Goal: Information Seeking & Learning: Learn about a topic

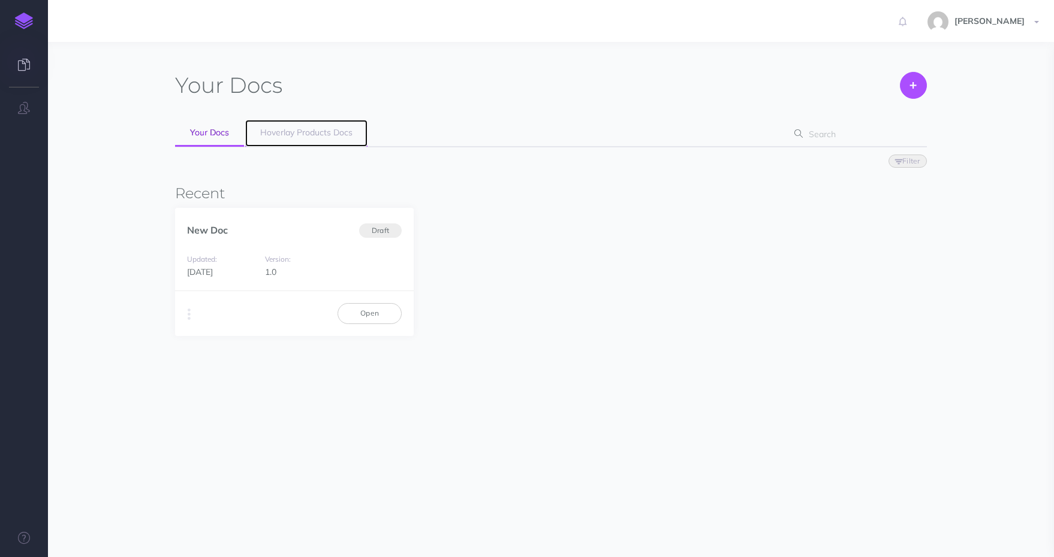
click at [326, 140] on link "Hoverlay Products Docs" at bounding box center [306, 133] width 122 height 27
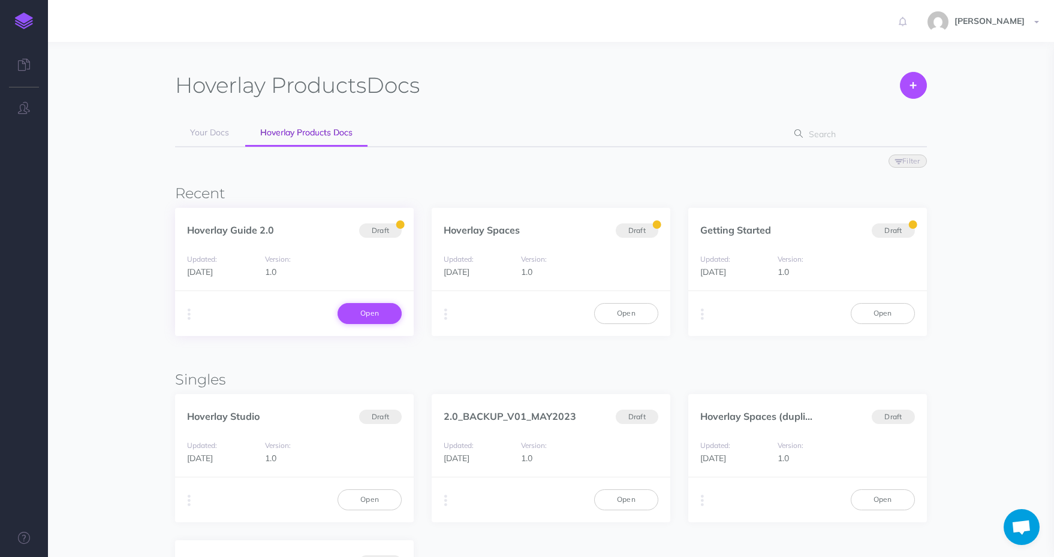
click at [390, 313] on link "Open" at bounding box center [369, 313] width 64 height 20
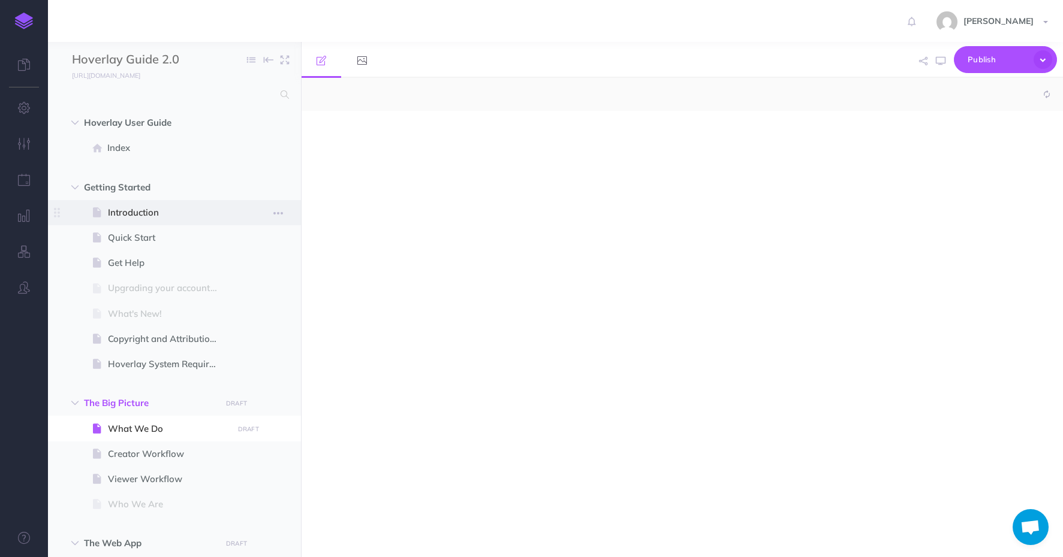
select select "null"
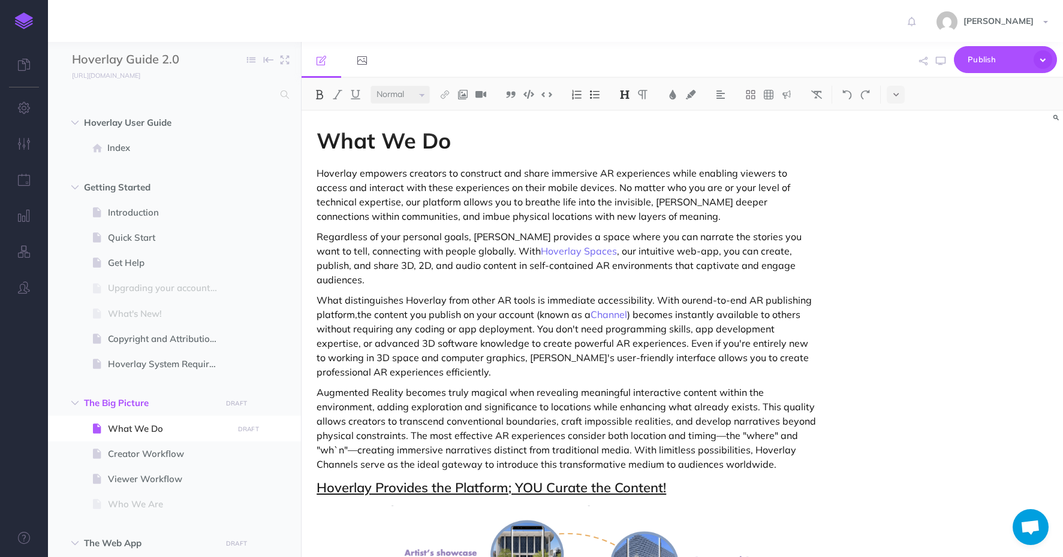
click at [419, 218] on p "Hoverlay empowers creators to construct and share immersive AR experiences whil…" at bounding box center [567, 195] width 503 height 58
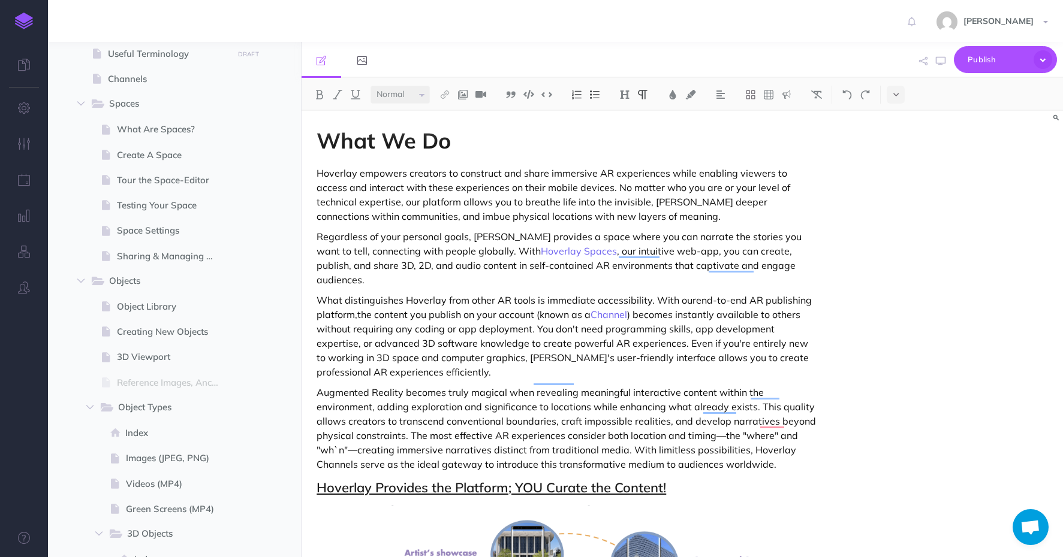
scroll to position [538, 0]
click at [261, 105] on icon "button" at bounding box center [260, 107] width 8 height 14
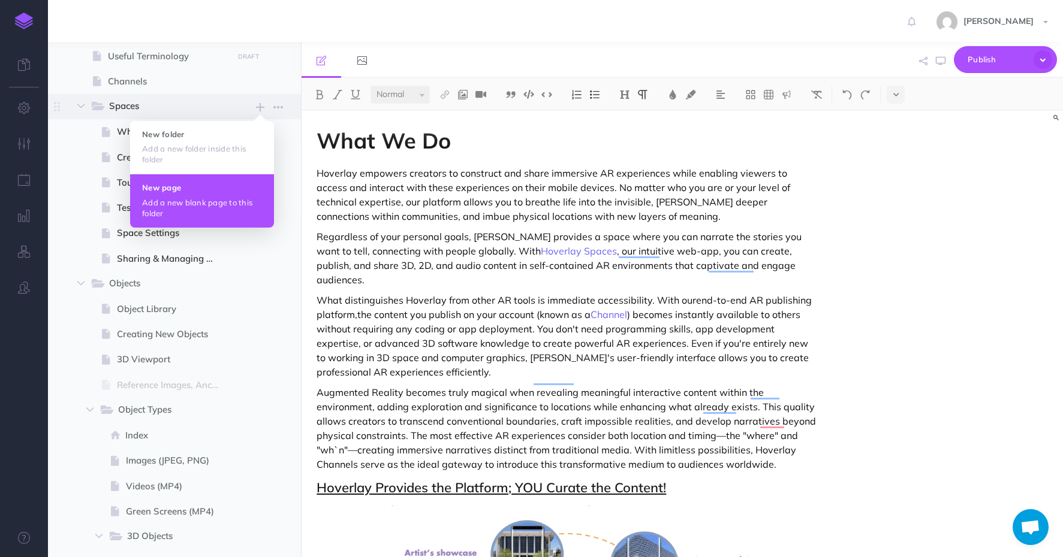
click at [220, 210] on p "Add a new blank page to this folder" at bounding box center [202, 208] width 120 height 22
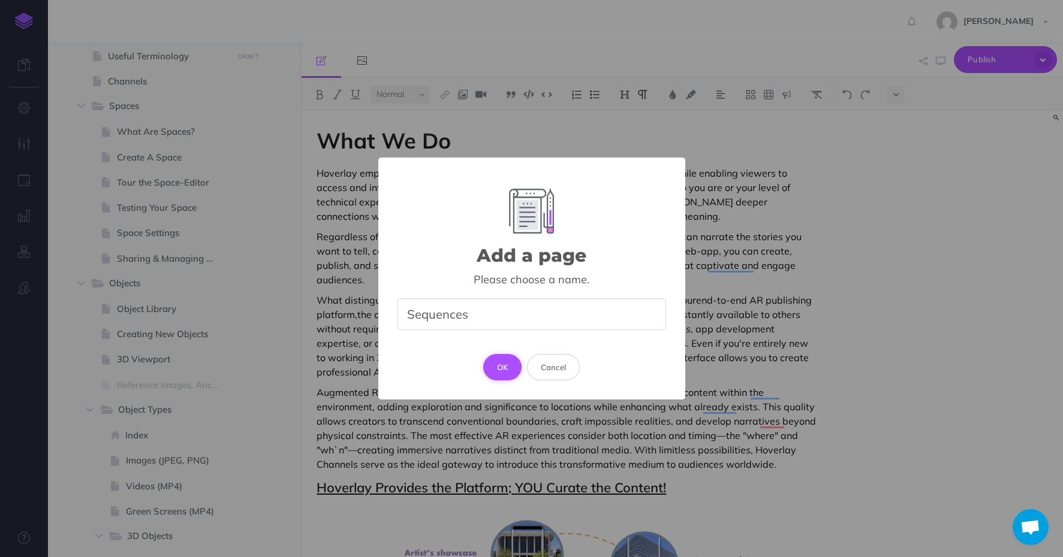
type input "Sequences"
click at [493, 363] on button "OK" at bounding box center [502, 367] width 39 height 26
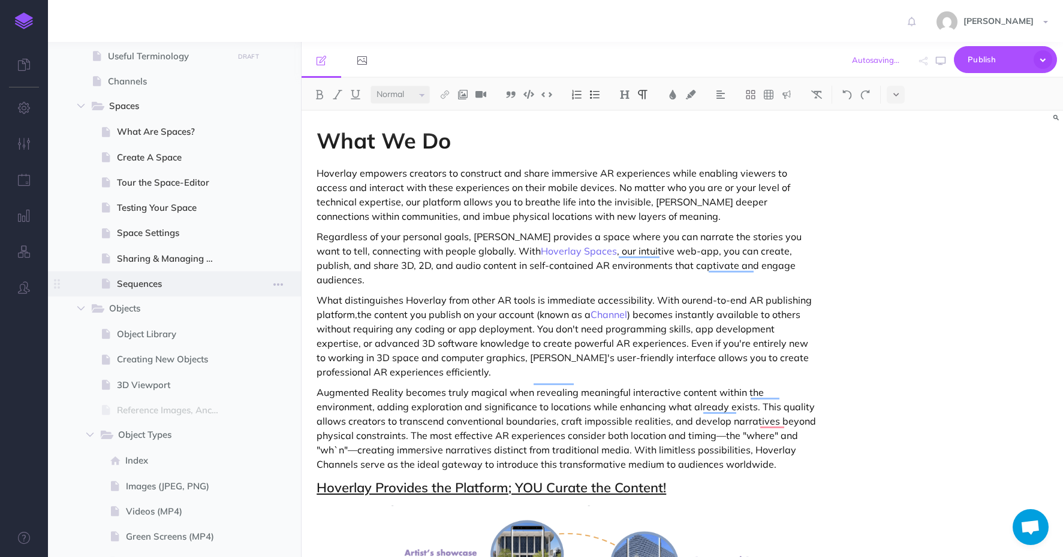
click at [161, 287] on span "Sequences" at bounding box center [173, 284] width 112 height 14
click at [144, 292] on span at bounding box center [174, 283] width 253 height 25
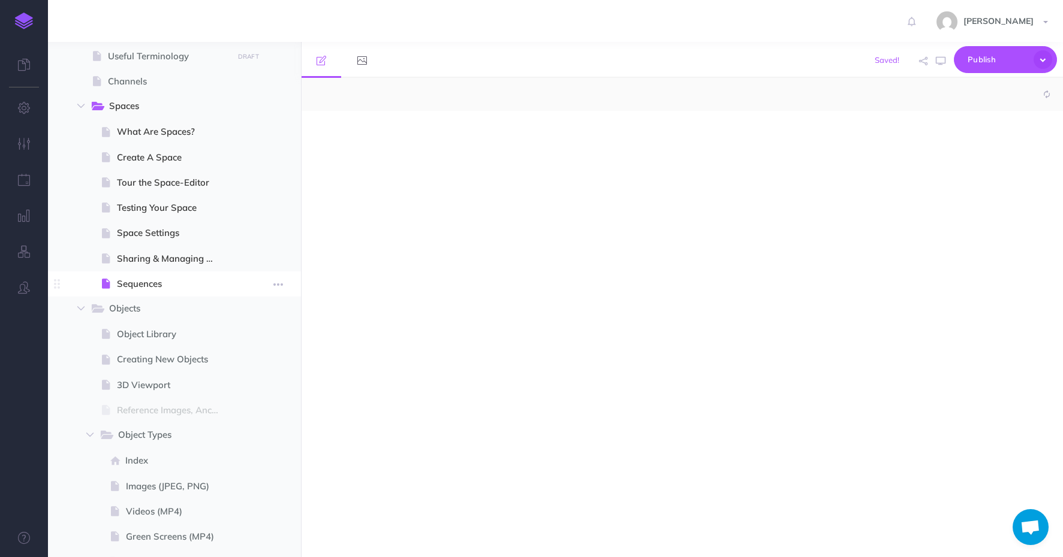
click at [142, 285] on span "Sequences" at bounding box center [173, 284] width 112 height 14
select select "null"
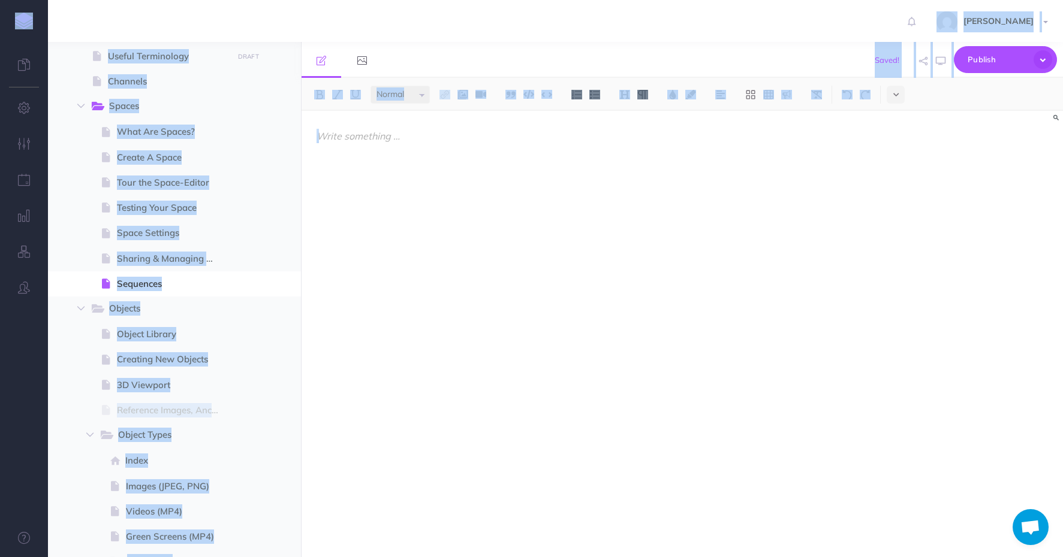
click at [459, 231] on div at bounding box center [567, 328] width 533 height 434
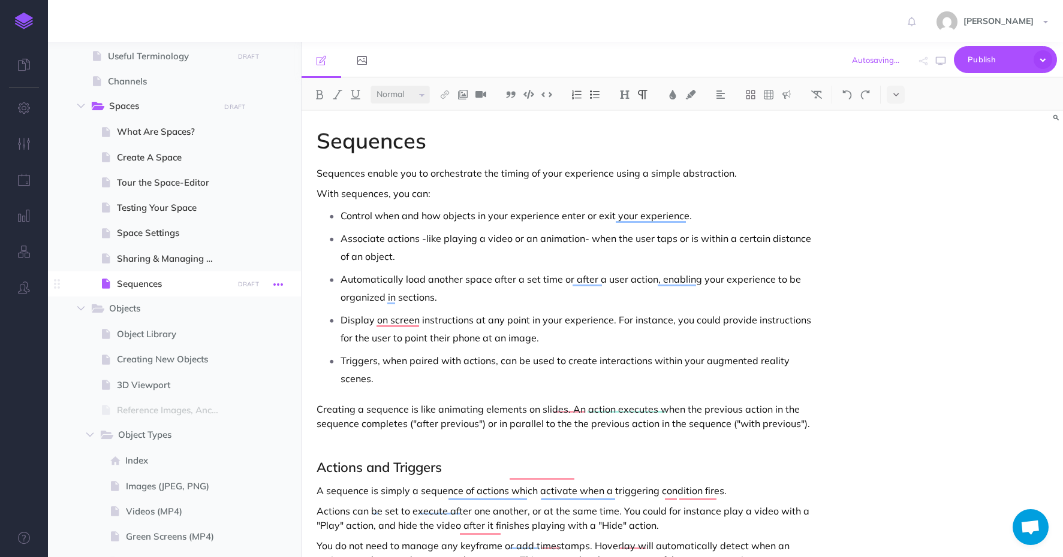
click at [274, 283] on icon "button" at bounding box center [278, 284] width 10 height 14
click at [227, 361] on link "Settings" at bounding box center [244, 365] width 90 height 20
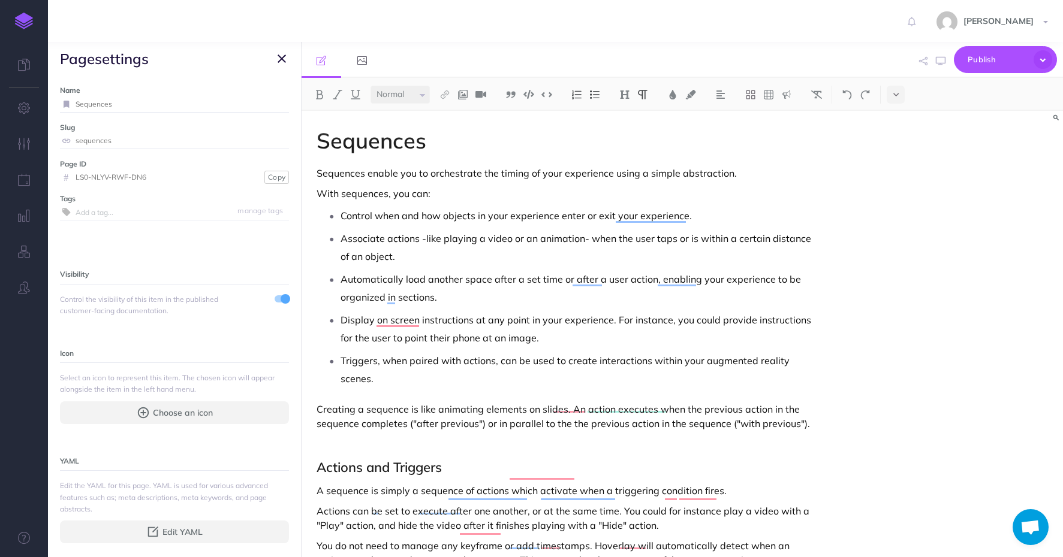
click at [280, 296] on span at bounding box center [285, 299] width 10 height 10
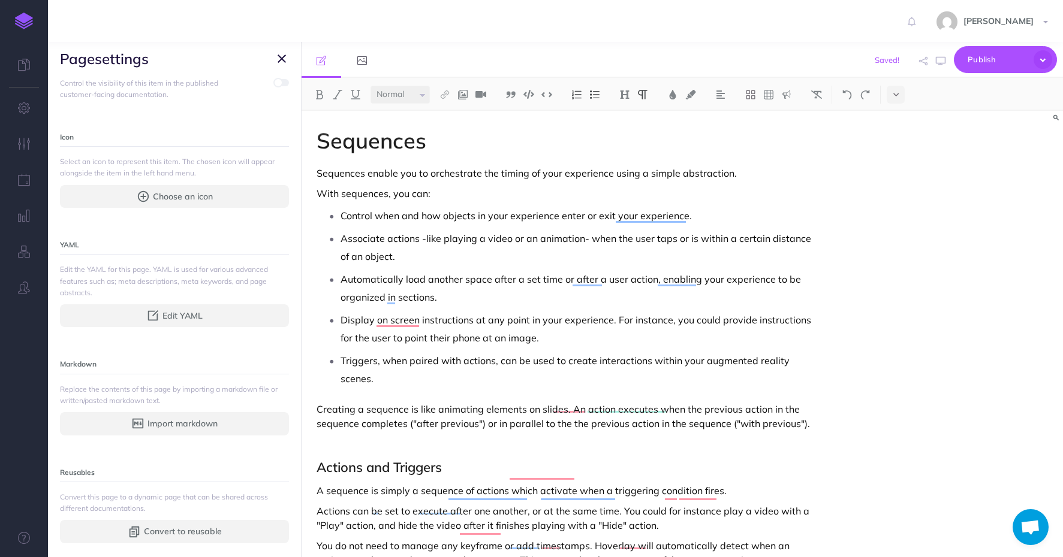
scroll to position [229, 0]
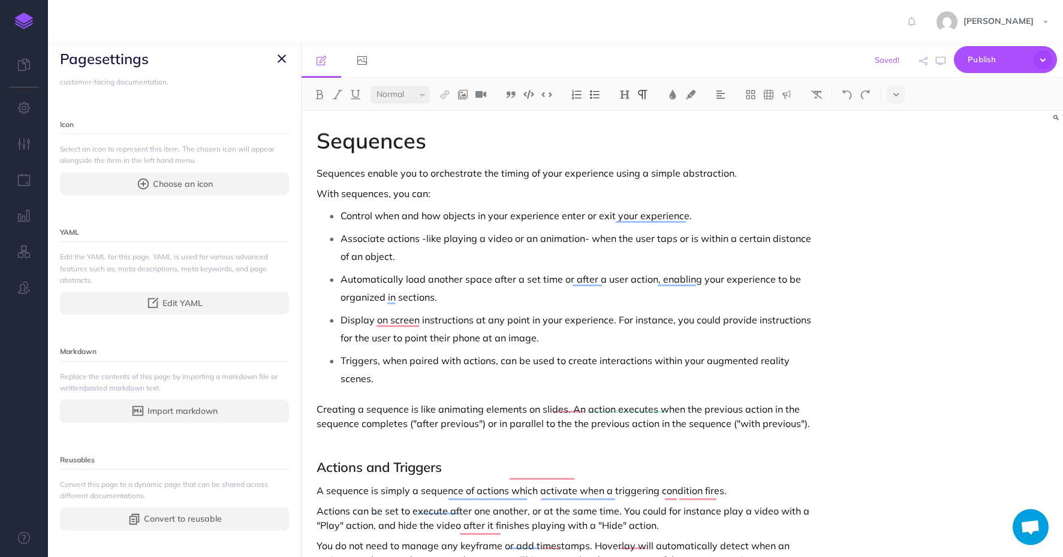
click at [286, 59] on button "button" at bounding box center [281, 59] width 14 height 14
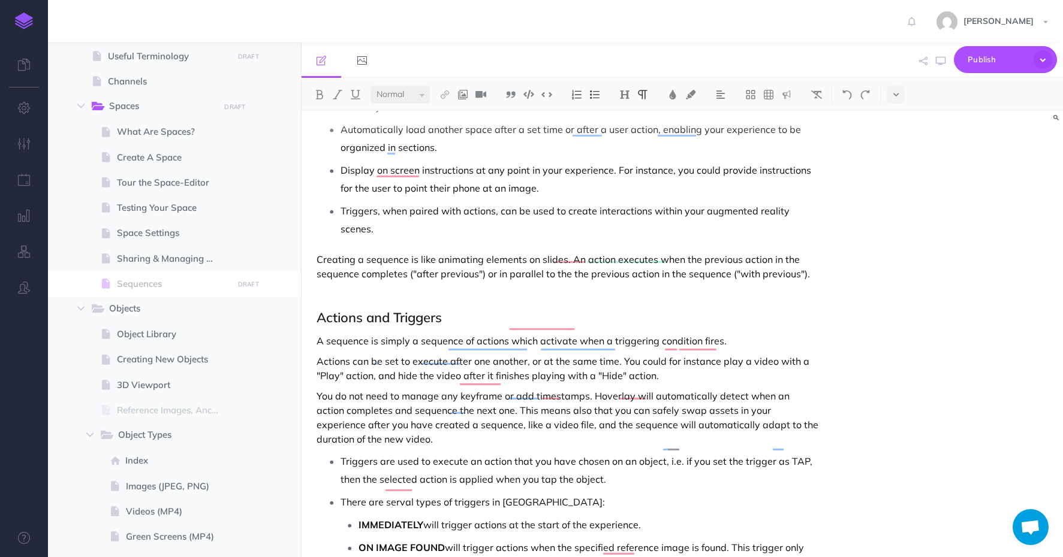
scroll to position [0, 0]
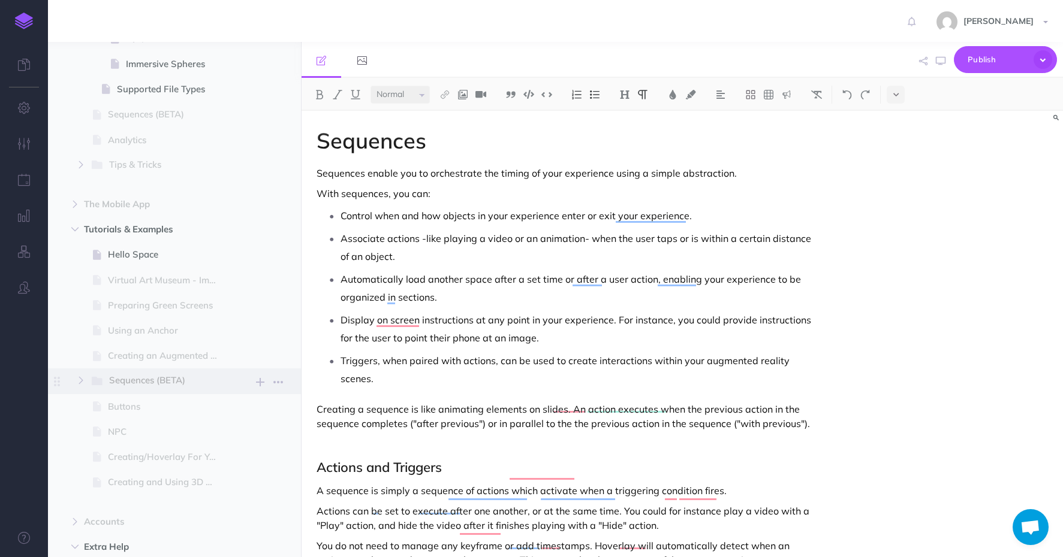
click at [103, 382] on icon at bounding box center [98, 381] width 13 height 8
click at [76, 380] on button "button" at bounding box center [81, 380] width 22 height 14
click at [80, 380] on icon "button" at bounding box center [80, 380] width 7 height 7
click at [163, 411] on span "One Object" at bounding box center [173, 407] width 112 height 14
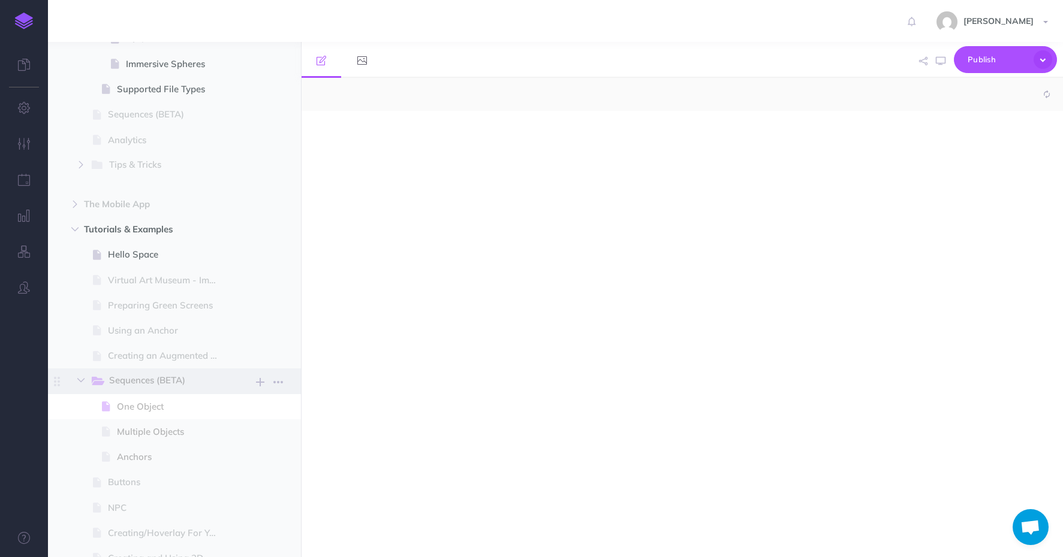
select select "null"
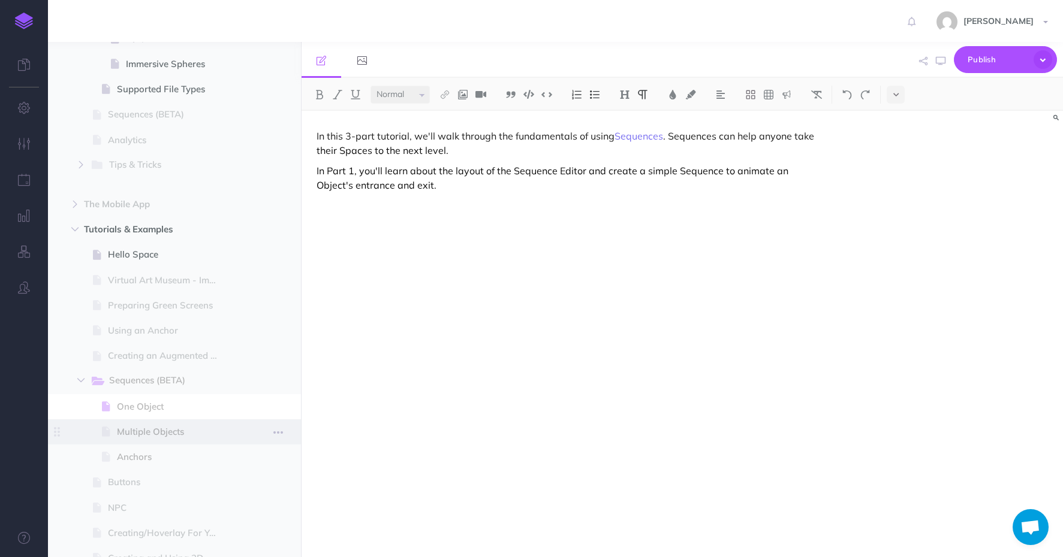
click at [172, 430] on span "Multiple Objects" at bounding box center [173, 432] width 112 height 14
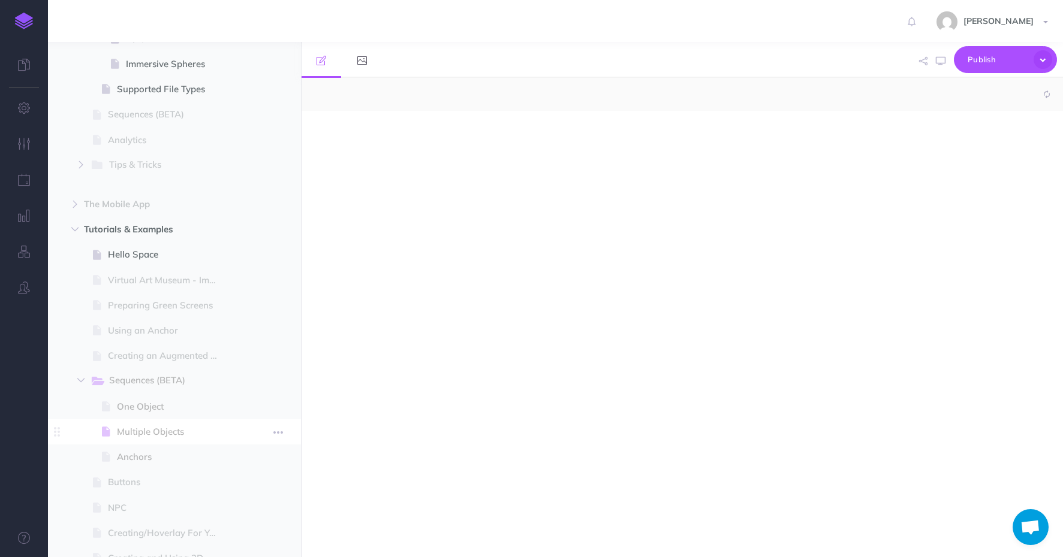
select select "null"
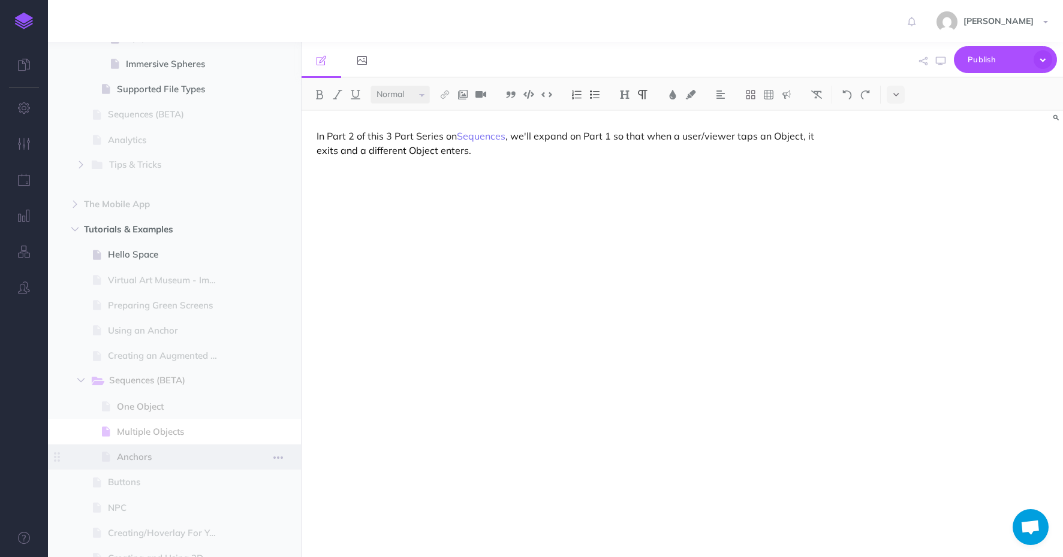
click at [143, 452] on span "Anchors" at bounding box center [173, 457] width 112 height 14
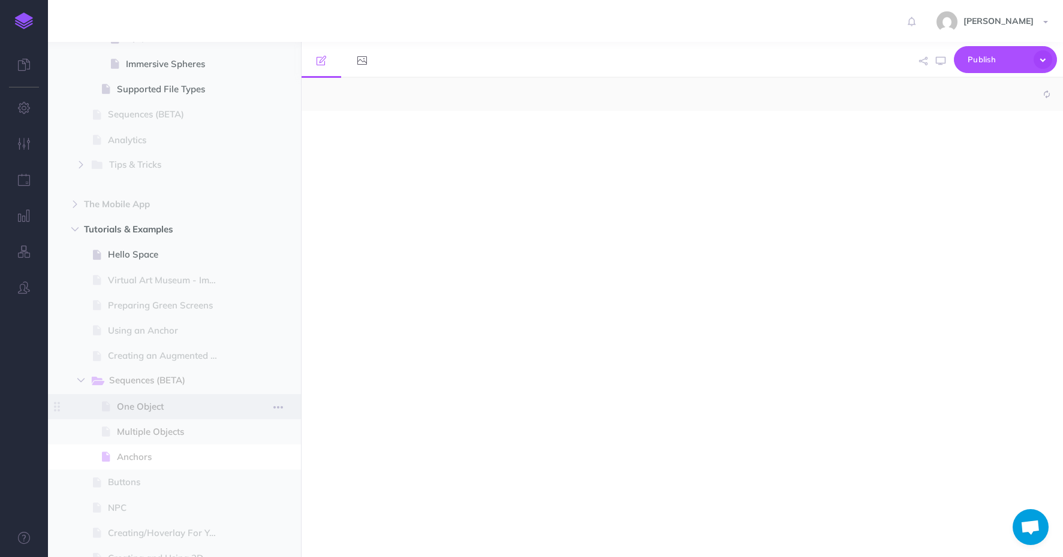
select select "null"
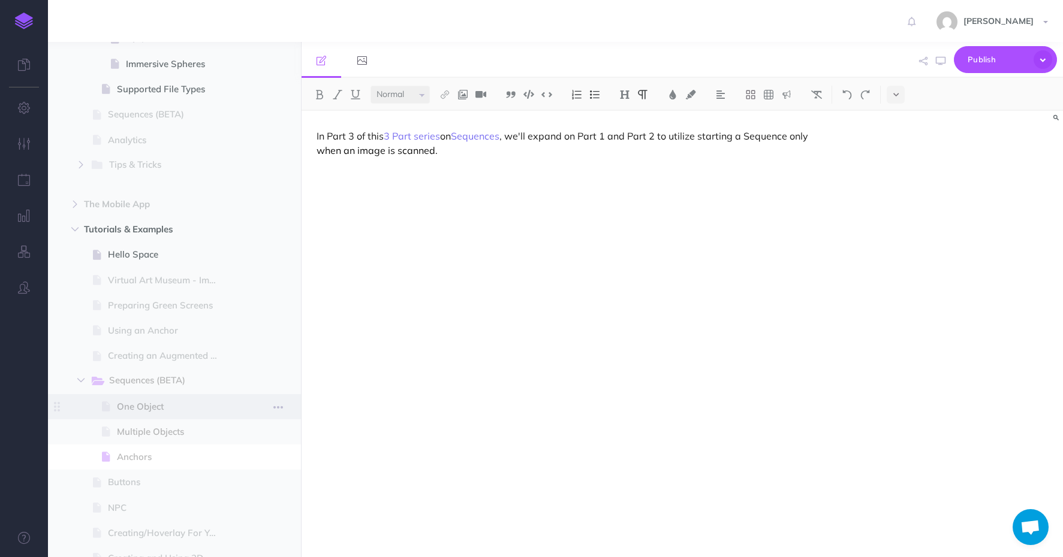
click at [144, 400] on span "One Object" at bounding box center [173, 407] width 112 height 14
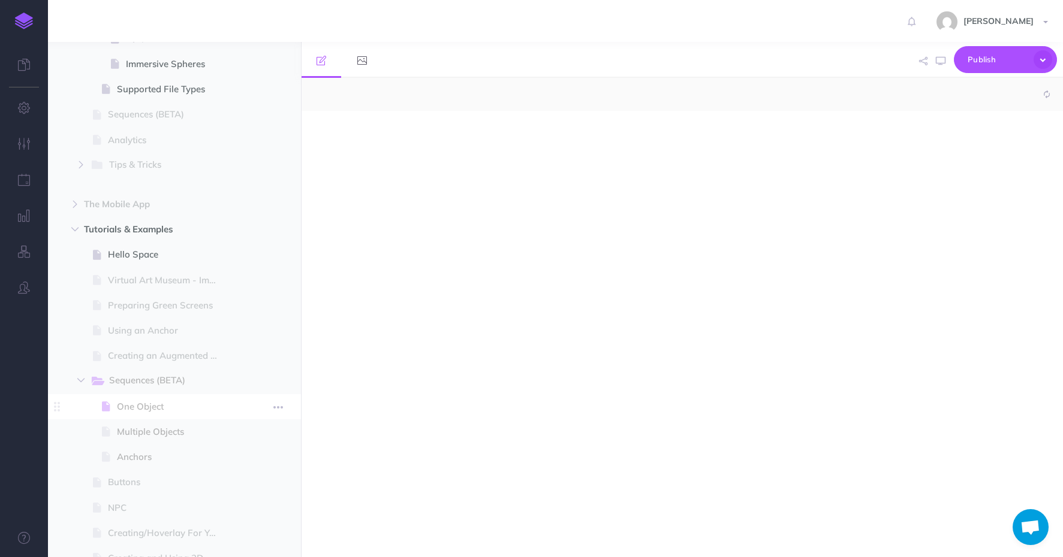
select select "null"
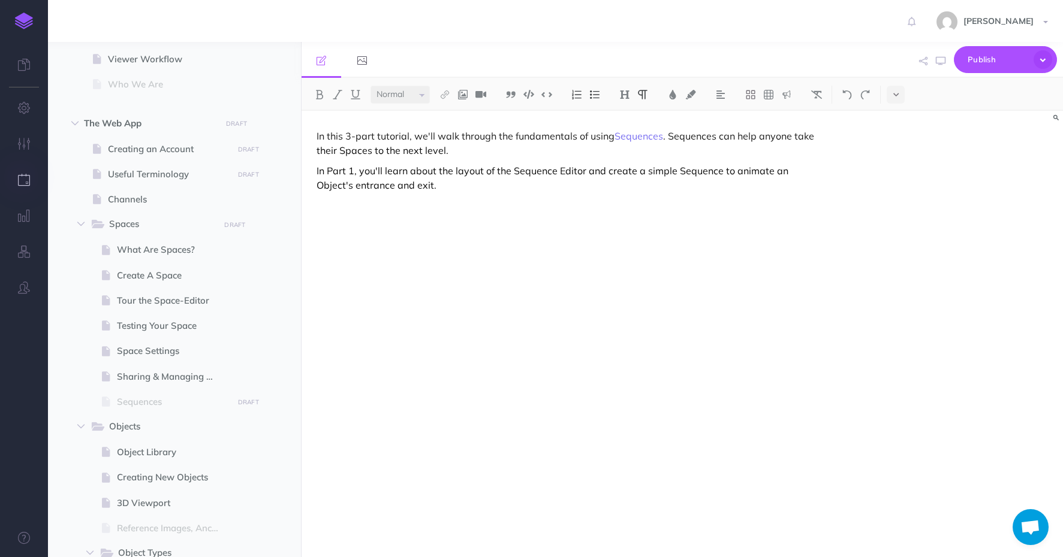
scroll to position [423, 0]
click at [130, 404] on span "Sequences" at bounding box center [173, 399] width 112 height 14
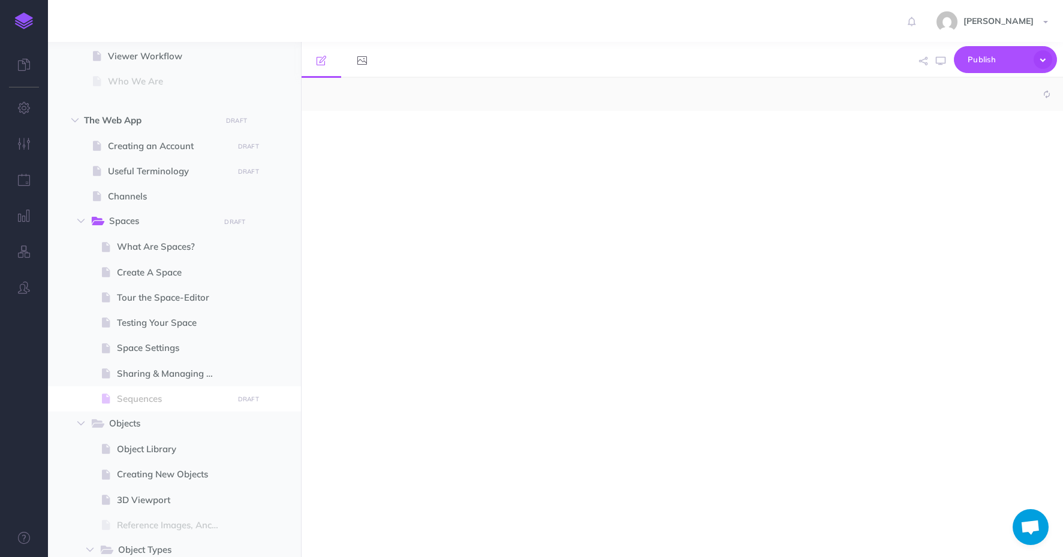
select select "null"
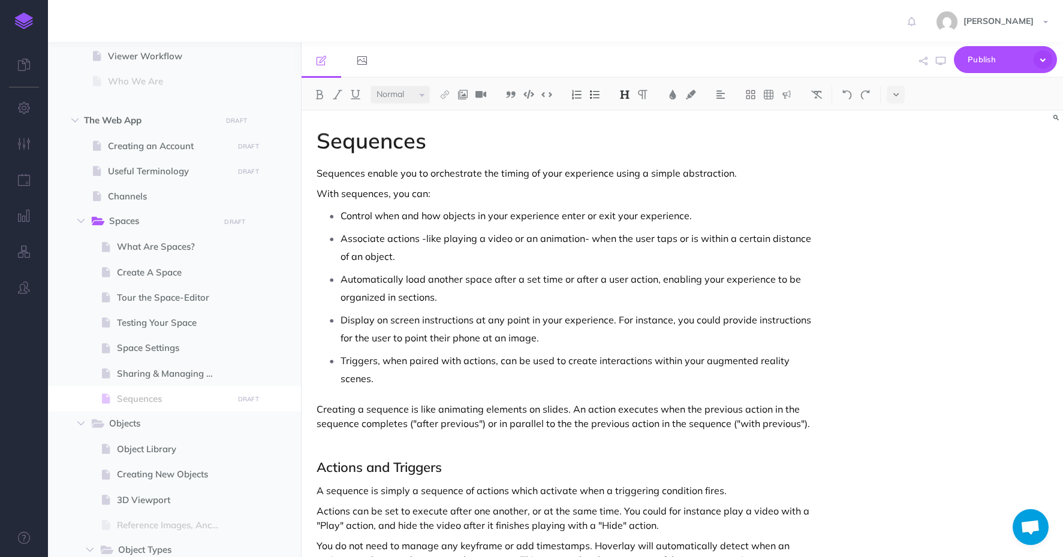
click at [580, 369] on p "Triggers, when paired with actions, can be used to create interactions within y…" at bounding box center [579, 370] width 479 height 36
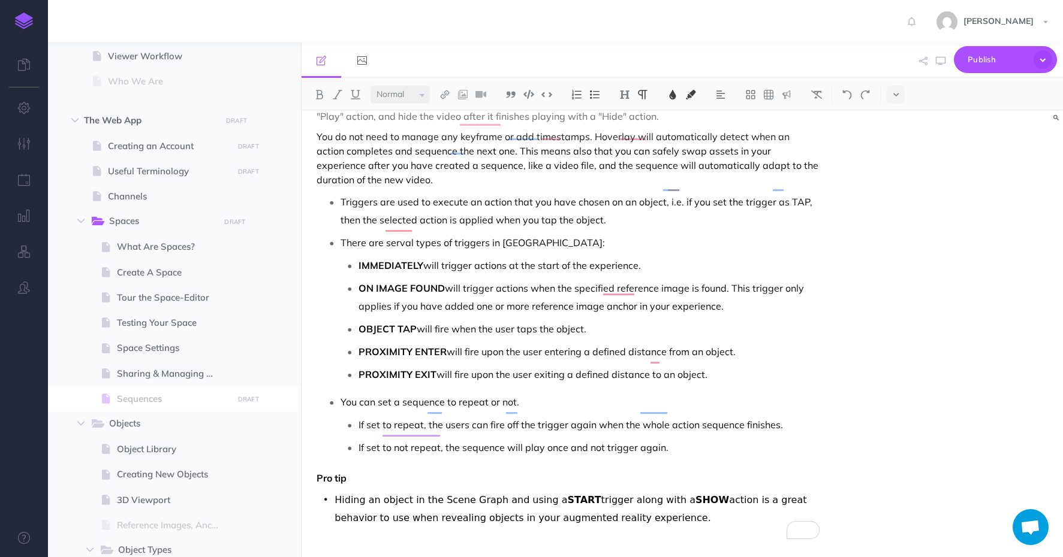
drag, startPoint x: 668, startPoint y: 506, endPoint x: 306, endPoint y: 469, distance: 364.5
click at [302, 476] on div "Sequences Sequences enable you to orchestrate the timing of your experience usi…" at bounding box center [567, 139] width 533 height 874
click at [491, 446] on div "Sequences Sequences enable you to orchestrate the timing of your experience usi…" at bounding box center [567, 139] width 533 height 874
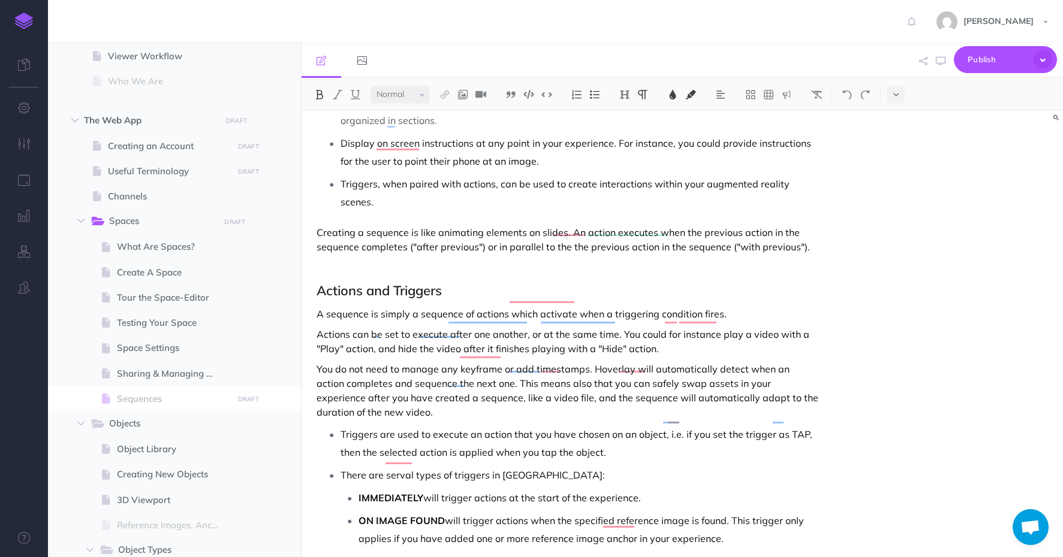
scroll to position [0, 0]
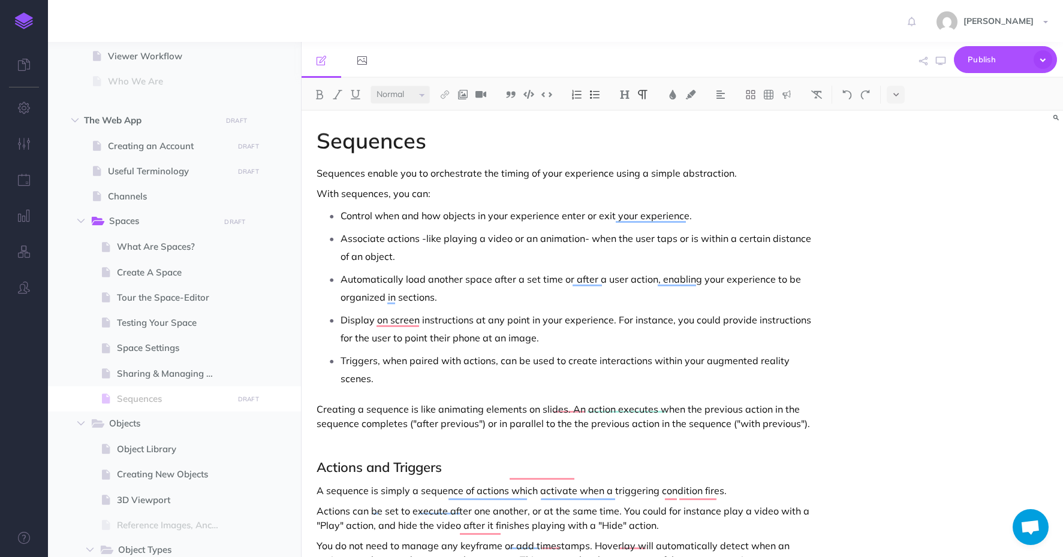
click at [619, 266] on ul "Control when and how objects in your experience enter or exit your experience. …" at bounding box center [570, 297] width 497 height 181
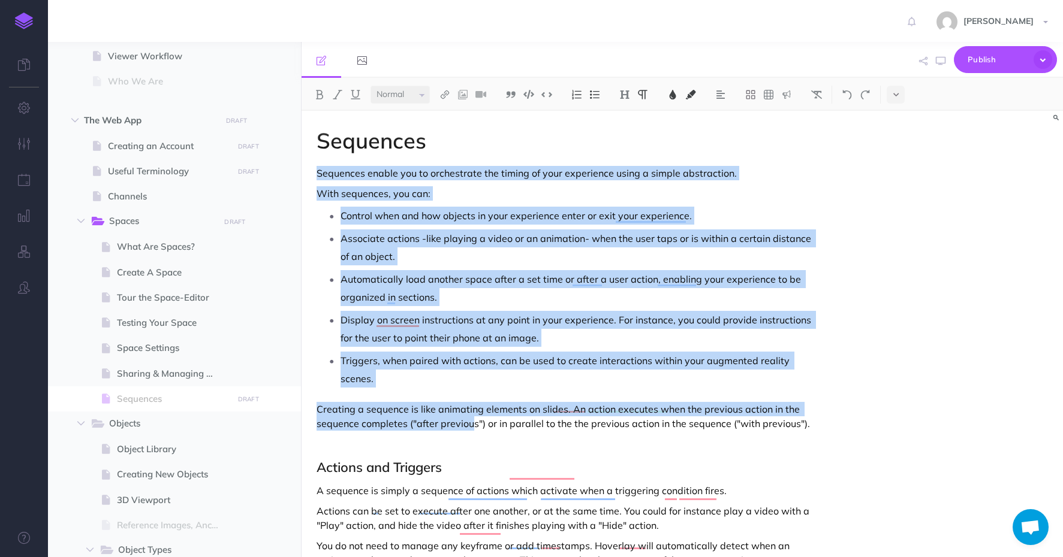
drag, startPoint x: 317, startPoint y: 173, endPoint x: 469, endPoint y: 399, distance: 272.4
click at [470, 399] on div "Sequences Sequences enable you to orchestrate the timing of your experience usi…" at bounding box center [567, 548] width 533 height 874
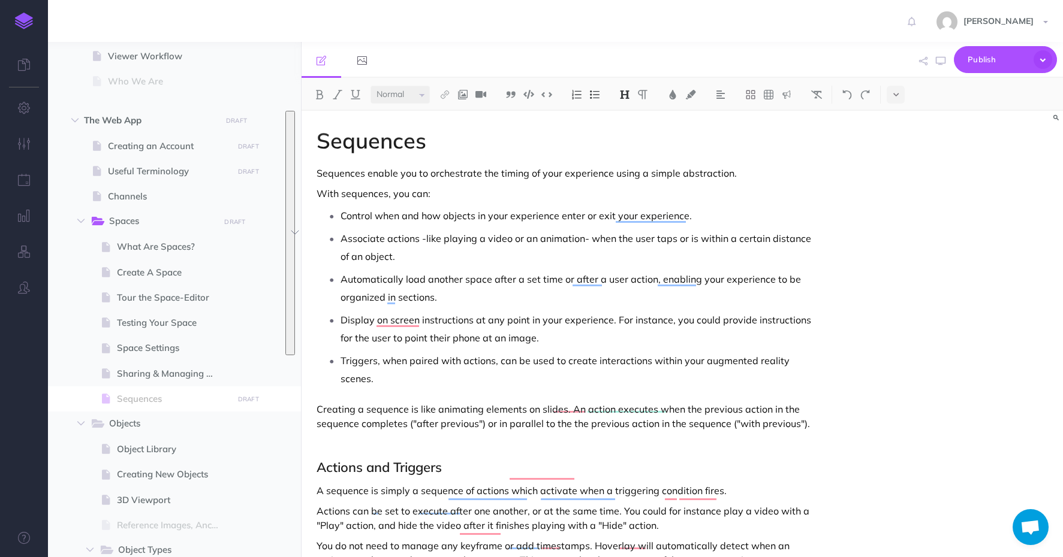
click at [696, 460] on h2 "Actions and Triggers" at bounding box center [567, 467] width 503 height 14
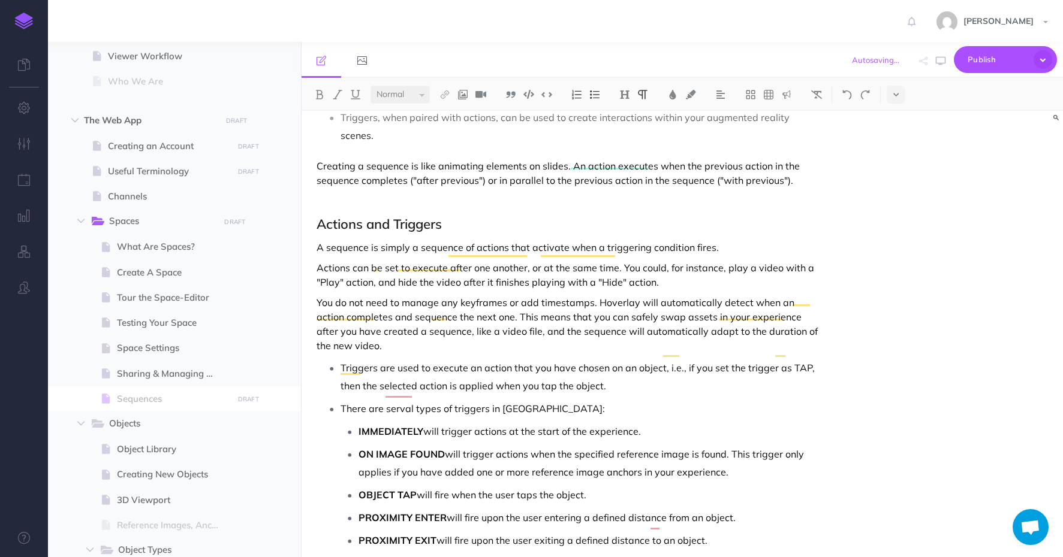
scroll to position [370, 0]
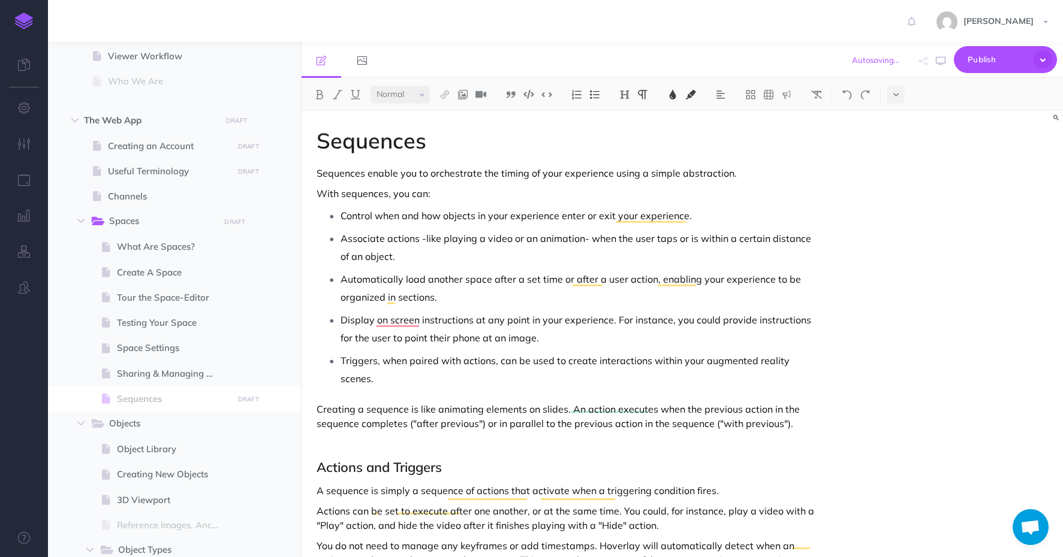
click at [478, 203] on div "Sequences Sequences enable you to orchestrate the timing of your experience usi…" at bounding box center [567, 548] width 533 height 874
click at [459, 150] on h1 "Sequences" at bounding box center [567, 141] width 503 height 24
click at [459, 437] on p "To enrich screen reader interactions, please activate Accessibility in Grammarl…" at bounding box center [567, 444] width 503 height 14
click at [467, 148] on h1 "Sequences" at bounding box center [567, 141] width 503 height 24
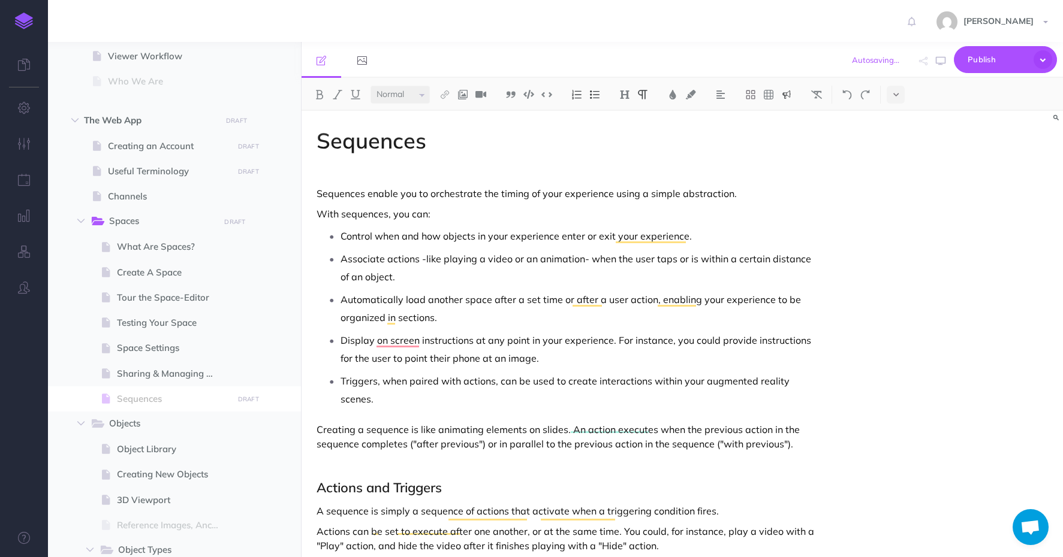
click at [781, 95] on img at bounding box center [786, 95] width 11 height 10
click at [790, 113] on img at bounding box center [786, 116] width 11 height 10
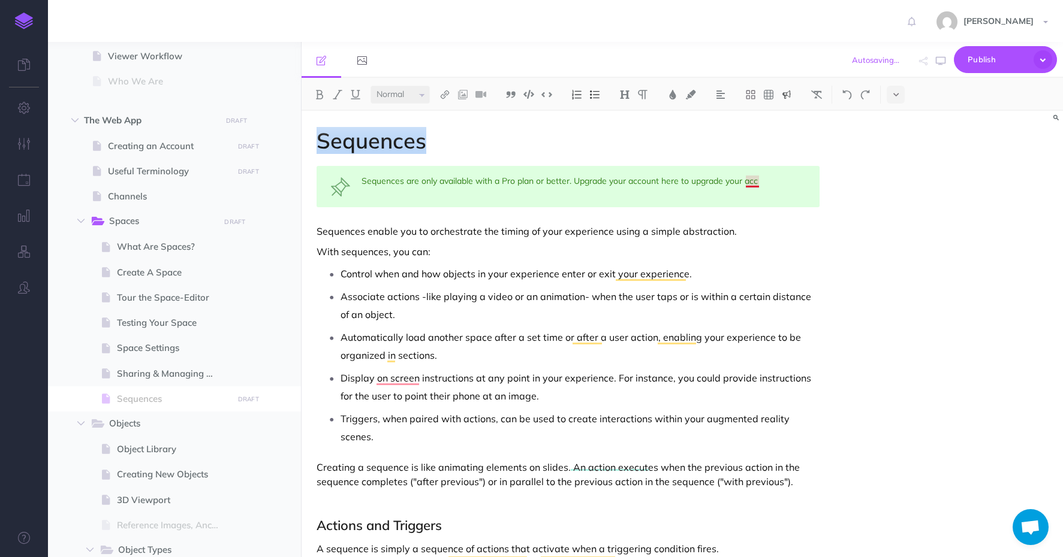
click at [755, 181] on div "Sequences are only available with a Pro plan or better. Upgrade your account he…" at bounding box center [567, 186] width 503 height 41
click at [666, 181] on div "Sequences are only available with a Pro plan or better. Upgrade your account he…" at bounding box center [567, 186] width 503 height 41
click at [676, 183] on div "Sequences are only available with a Pro plan or better. Upgrade your account he…" at bounding box center [567, 186] width 503 height 41
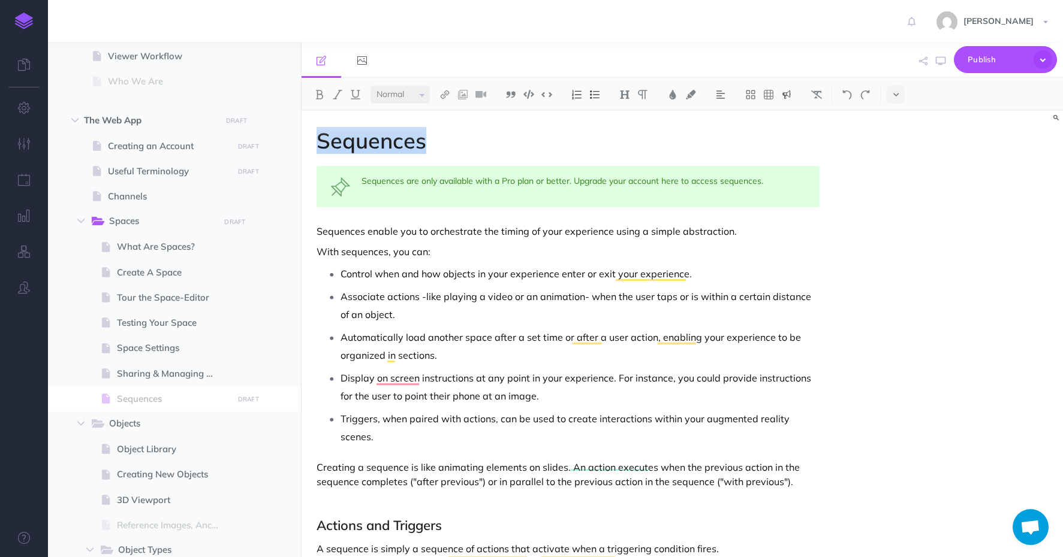
click at [699, 184] on div "Sequences are only available with a Pro plan or better. Upgrade your account he…" at bounding box center [567, 186] width 503 height 41
click at [693, 182] on div "Sequences are only available with a Pro plan or better. Upgrade your account he…" at bounding box center [567, 186] width 503 height 41
click at [734, 182] on div "Sequences are only available with a Pro plan or better. Upgrade your account he…" at bounding box center [567, 186] width 503 height 41
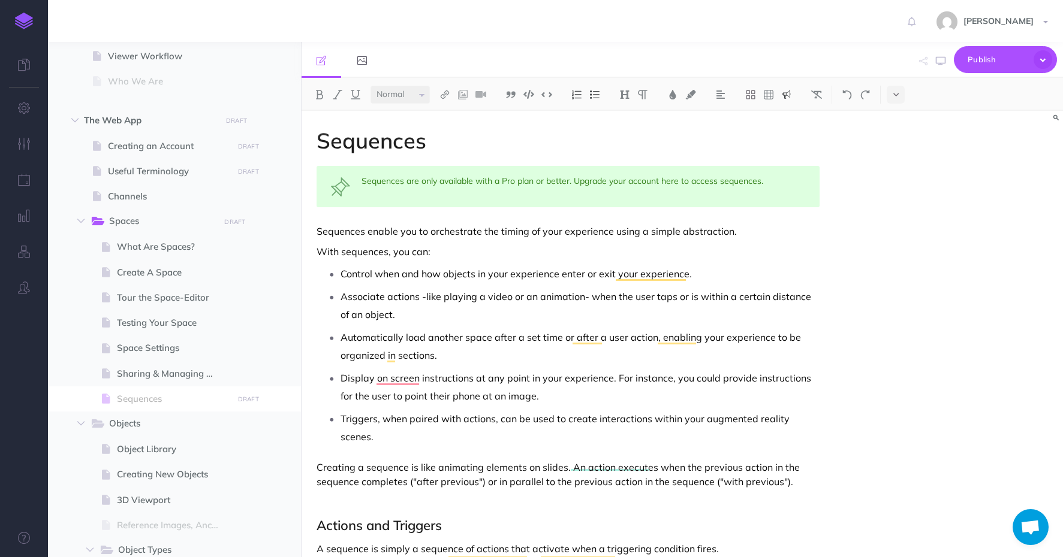
click at [692, 182] on div "Sequences are only available with a Pro plan or better. Upgrade your account he…" at bounding box center [567, 186] width 503 height 41
click at [740, 180] on div "Sequences are only available with a Pro plan or better. Upgrade your account to…" at bounding box center [567, 186] width 503 height 41
click at [754, 181] on div "Sequences are only available with a Pro plan or better. Upgrade your account to…" at bounding box center [567, 186] width 503 height 41
click at [753, 183] on div "Sequences are only available with a Pro plan or better. Upgrade your account to…" at bounding box center [567, 186] width 503 height 41
drag, startPoint x: 490, startPoint y: 194, endPoint x: 361, endPoint y: 195, distance: 128.8
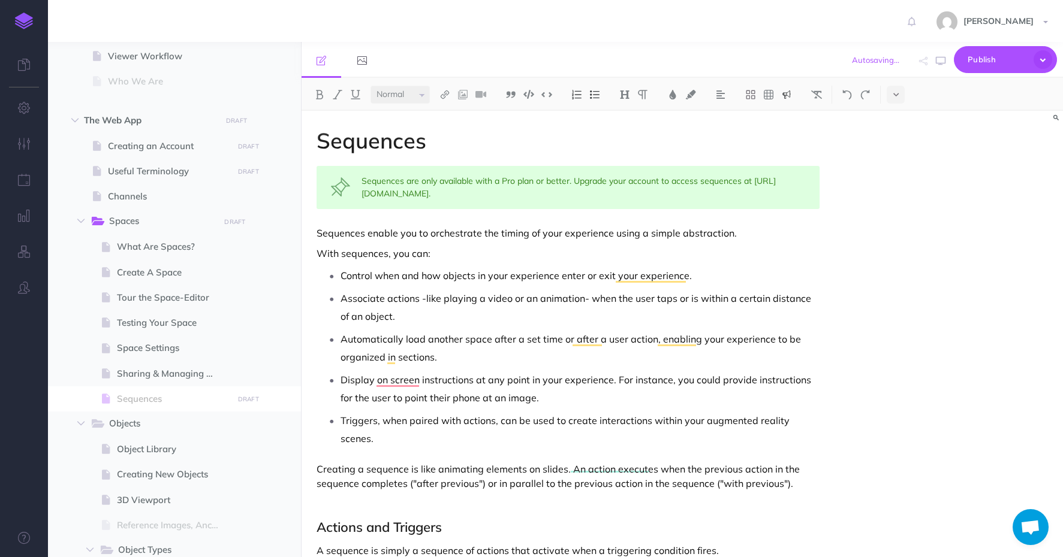
click at [362, 195] on div "Sequences are only available with a Pro plan or better. Upgrade your account to…" at bounding box center [567, 187] width 503 height 43
click at [445, 95] on img at bounding box center [444, 95] width 11 height 10
click at [449, 115] on icon at bounding box center [445, 115] width 10 height 8
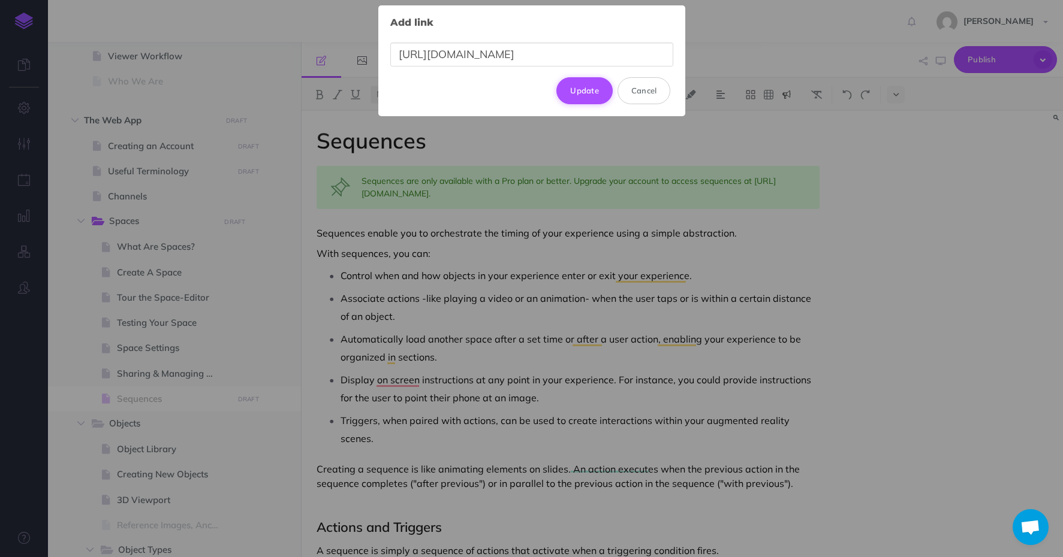
type input "[URL][DOMAIN_NAME]"
click at [568, 92] on button "Update" at bounding box center [584, 90] width 56 height 26
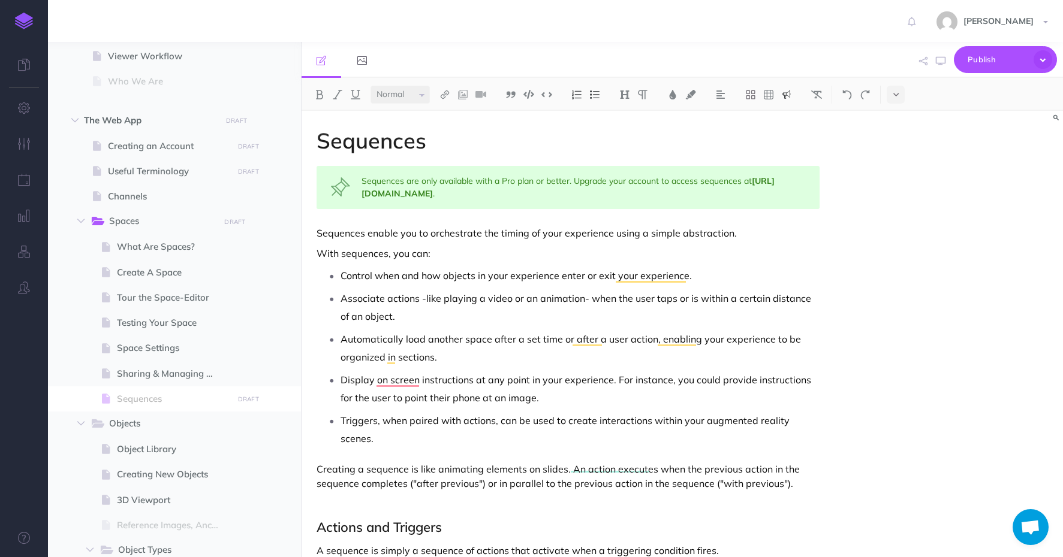
click at [541, 198] on div "Sequences are only available with a Pro plan or better. Upgrade your account to…" at bounding box center [567, 187] width 503 height 43
click at [777, 233] on p "Sequences enable you to orchestrate the timing of your experience using a simpl…" at bounding box center [567, 233] width 503 height 14
click at [371, 240] on p "Sequences enable you to orchestrate the timing of your experience using a simpl…" at bounding box center [567, 233] width 503 height 14
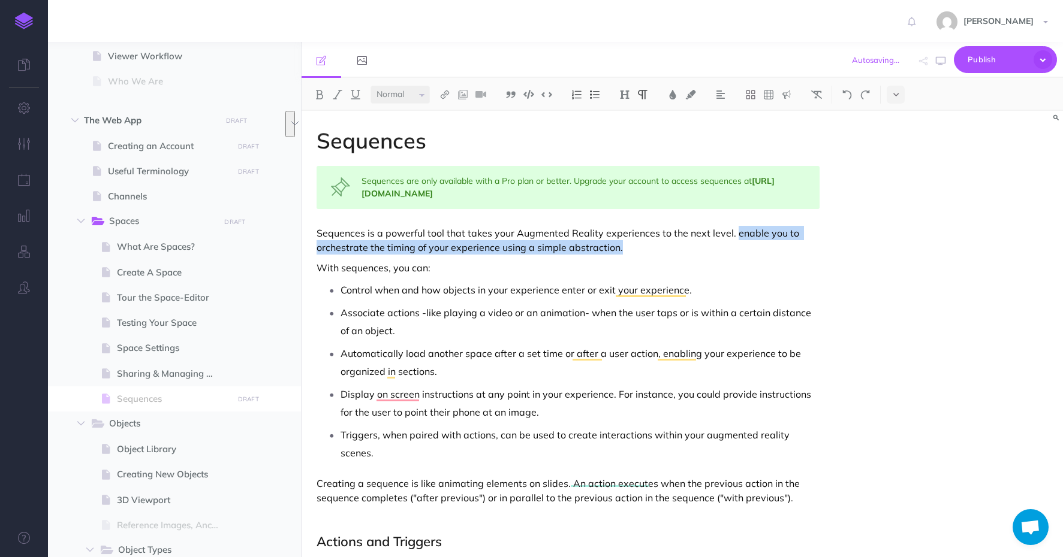
drag, startPoint x: 708, startPoint y: 245, endPoint x: 731, endPoint y: 236, distance: 24.5
click at [731, 236] on p "Sequences is a powerful tool that takes your Augmented Reality experiences to t…" at bounding box center [567, 240] width 503 height 29
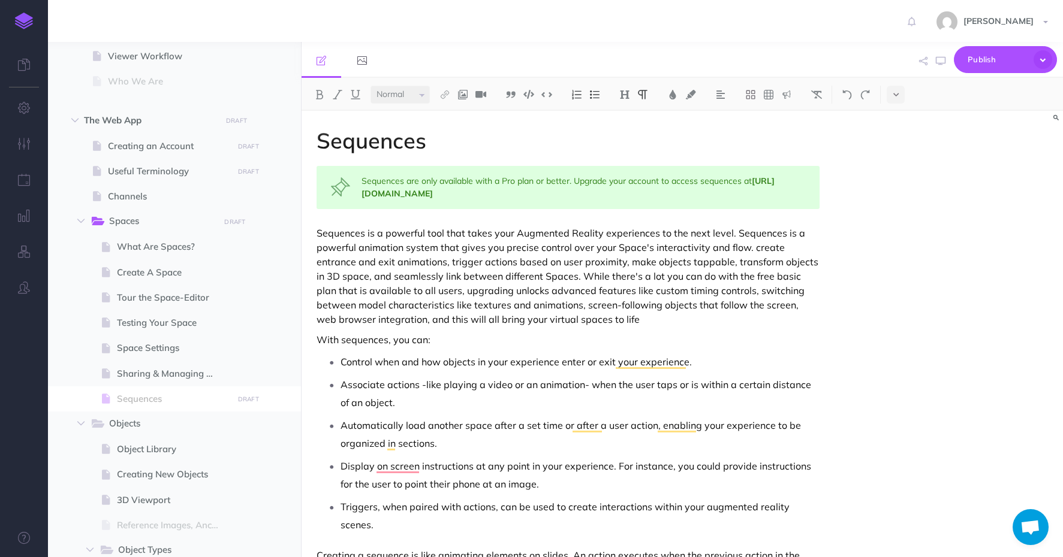
click at [610, 321] on p "Sequences is a powerful tool that takes your Augmented Reality experiences to t…" at bounding box center [567, 276] width 503 height 101
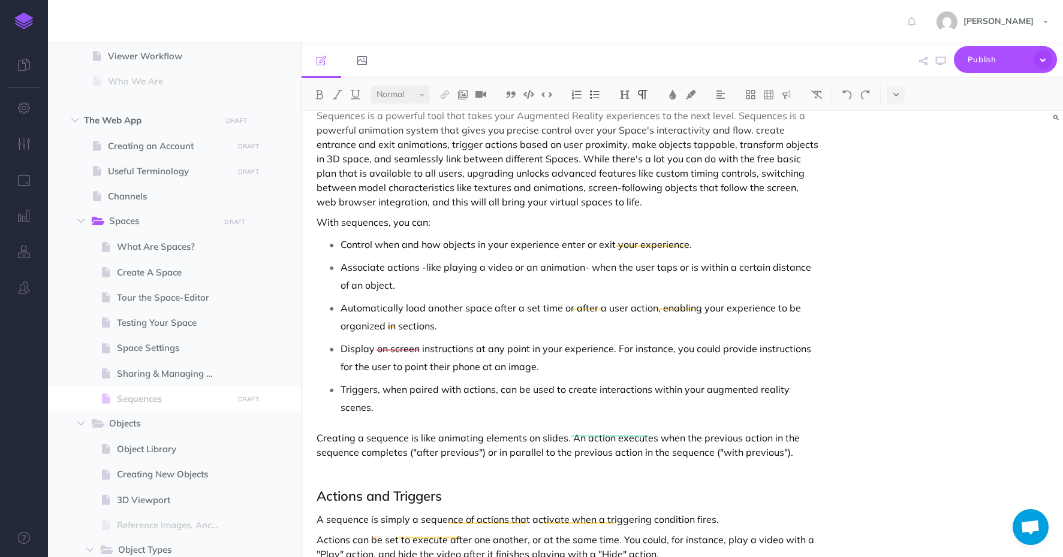
scroll to position [123, 0]
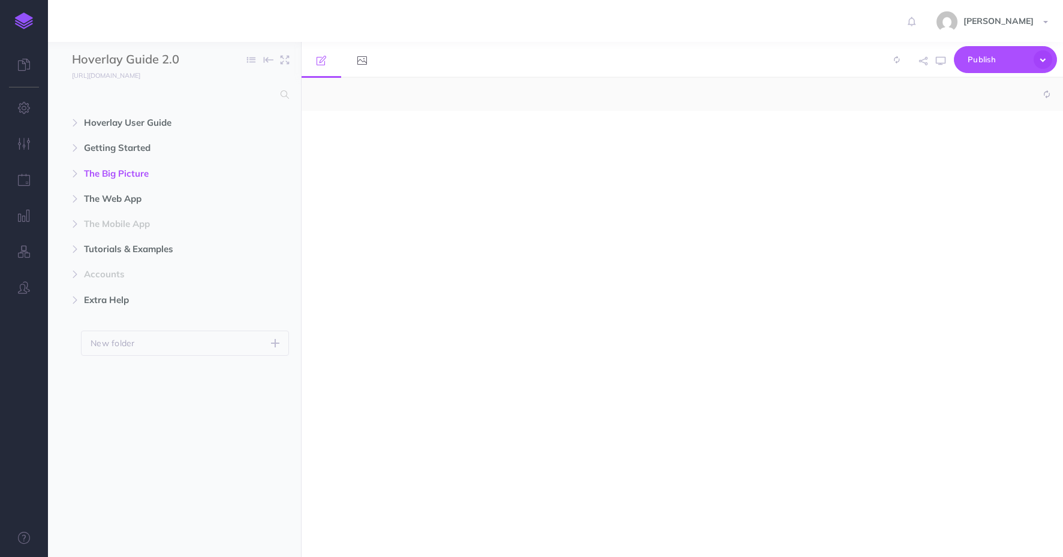
select select "null"
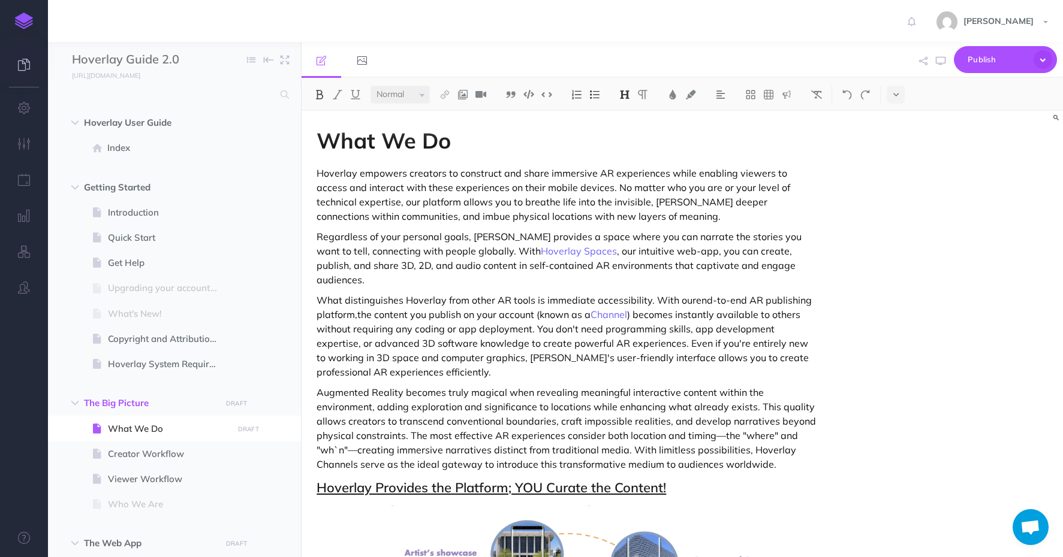
click at [27, 61] on icon at bounding box center [24, 65] width 12 height 12
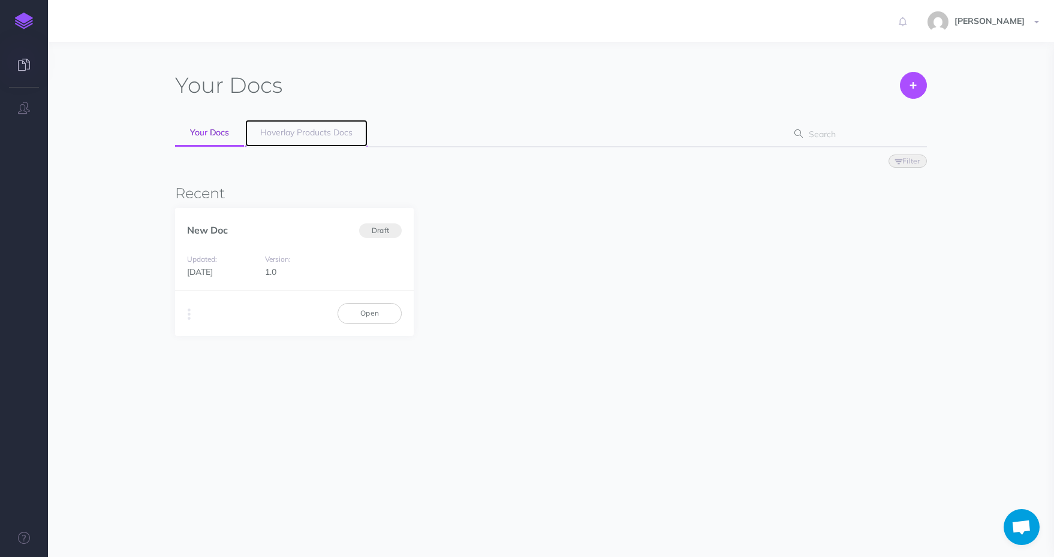
click at [314, 128] on span "Hoverlay Products Docs" at bounding box center [306, 132] width 92 height 11
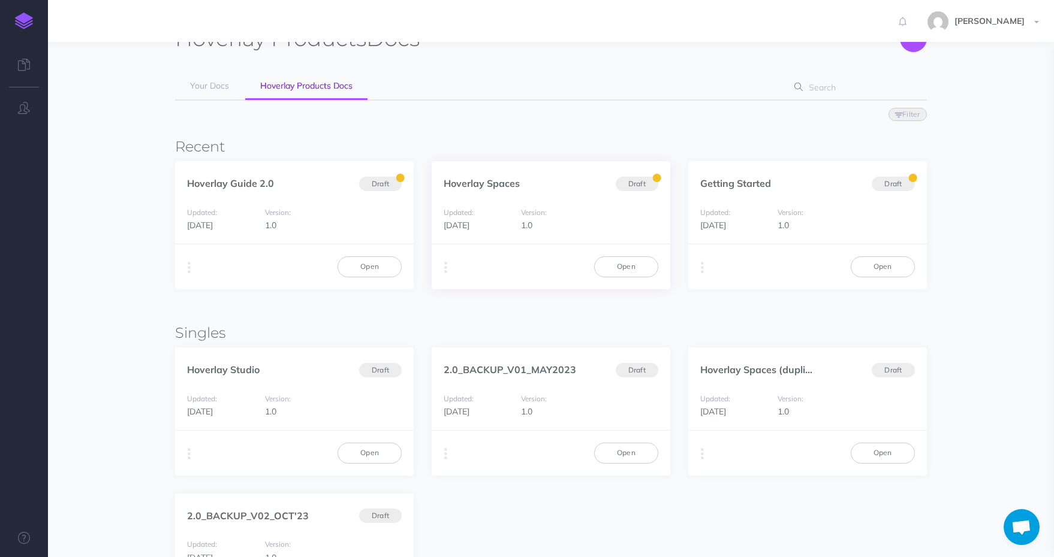
scroll to position [63, 0]
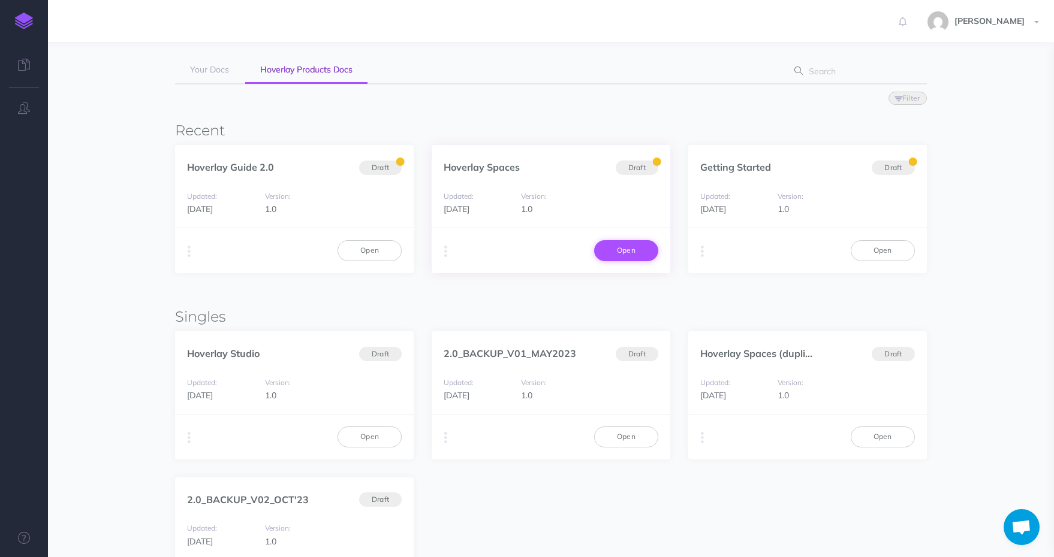
click at [620, 243] on link "Open" at bounding box center [626, 250] width 64 height 20
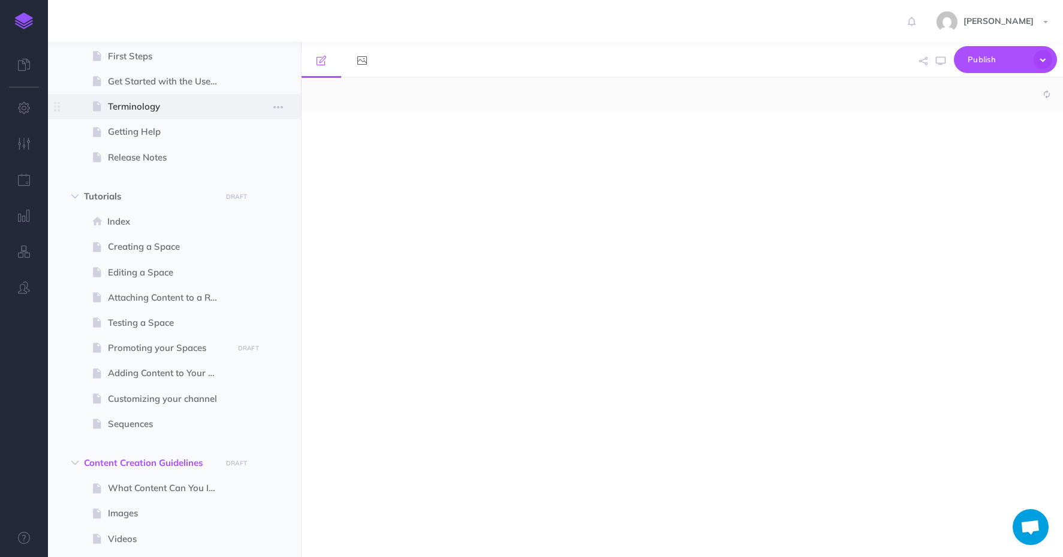
select select "null"
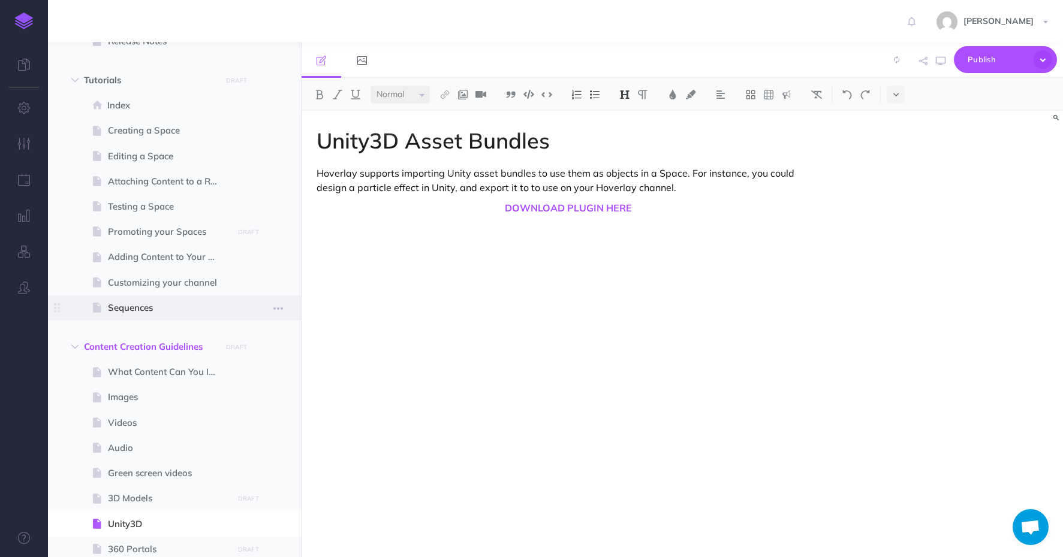
scroll to position [261, 0]
click at [150, 301] on span "Sequences" at bounding box center [168, 306] width 121 height 14
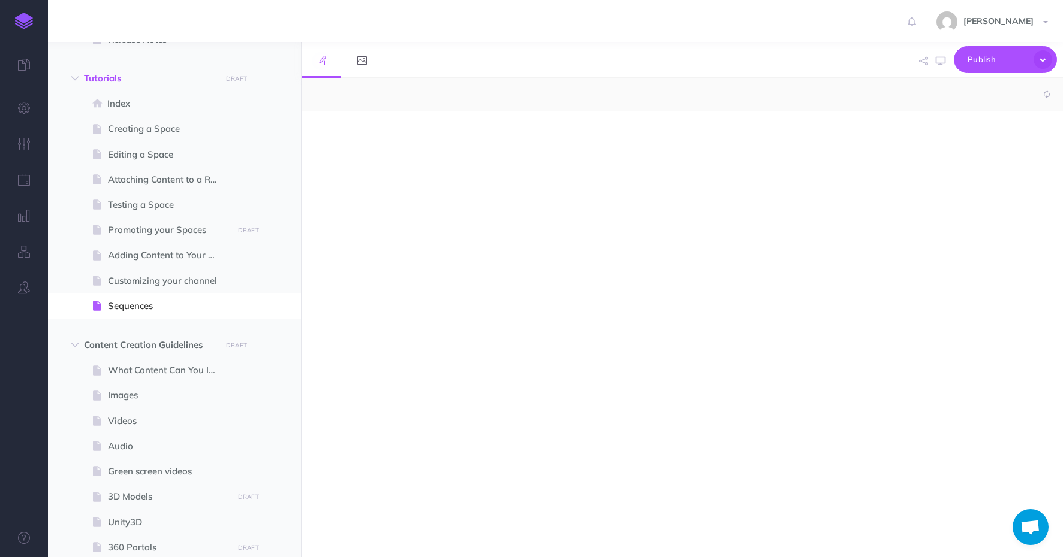
select select "null"
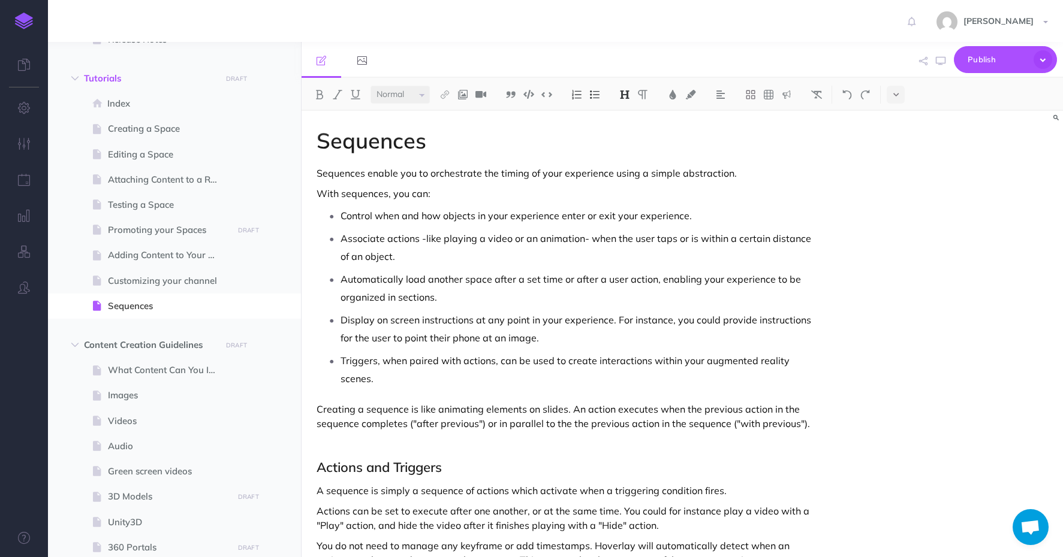
click at [569, 261] on p "Associate actions -like playing a video or an animation- when the user taps or …" at bounding box center [579, 248] width 479 height 36
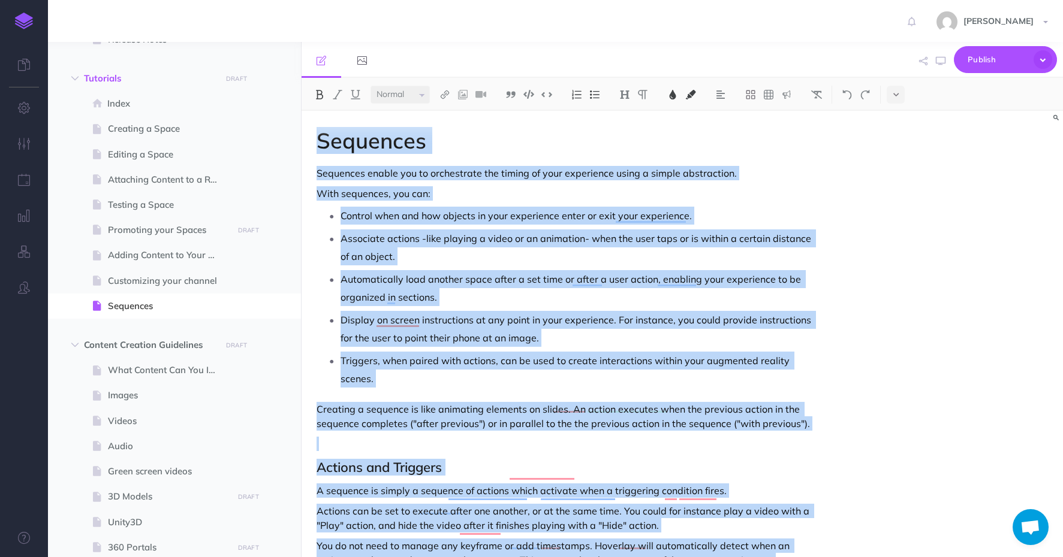
copy div "Sequences Sequences enable you to orchestrate the timing of your experience usi…"
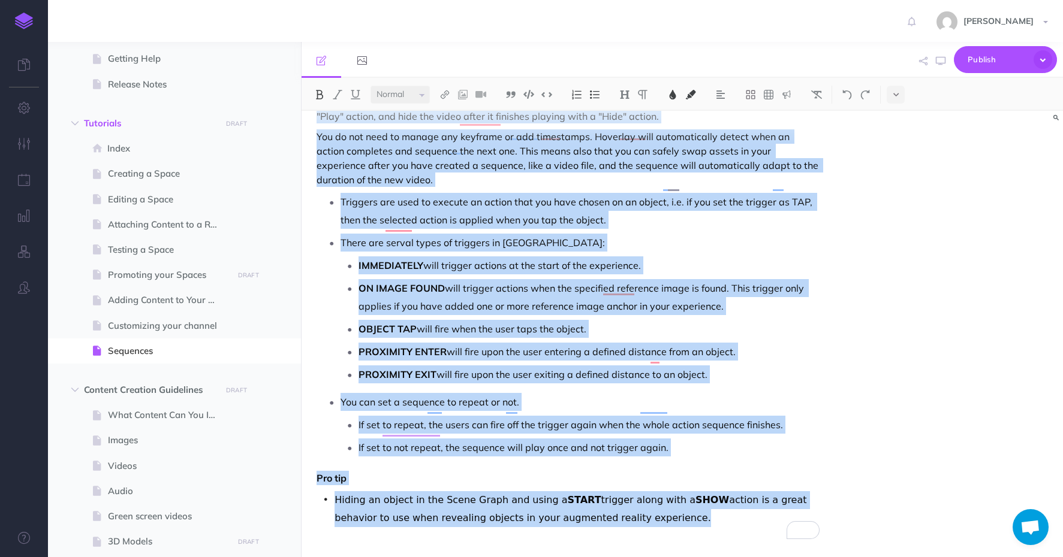
scroll to position [409, 0]
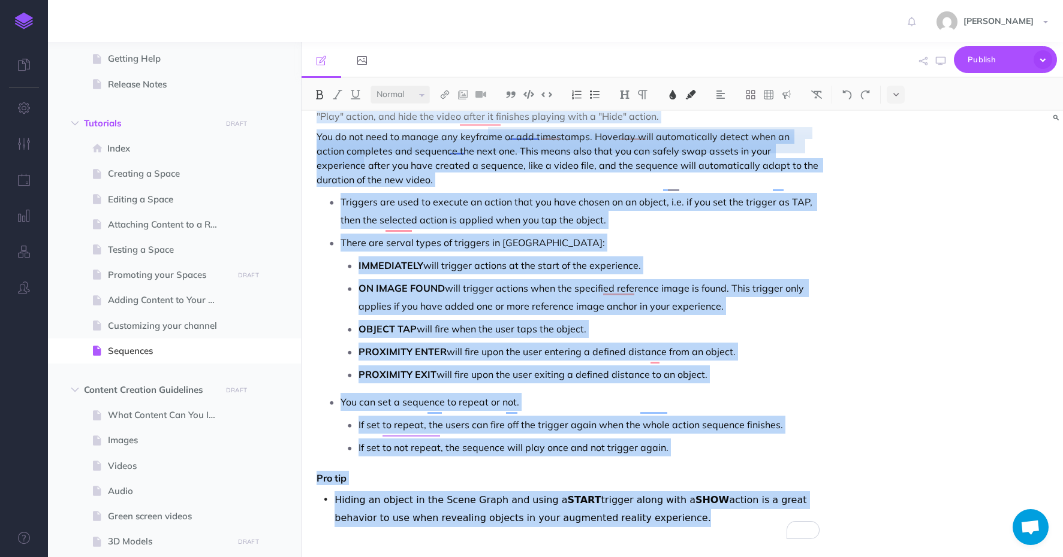
click at [451, 234] on p "There are serval types of triggers in [GEOGRAPHIC_DATA]:" at bounding box center [579, 243] width 479 height 18
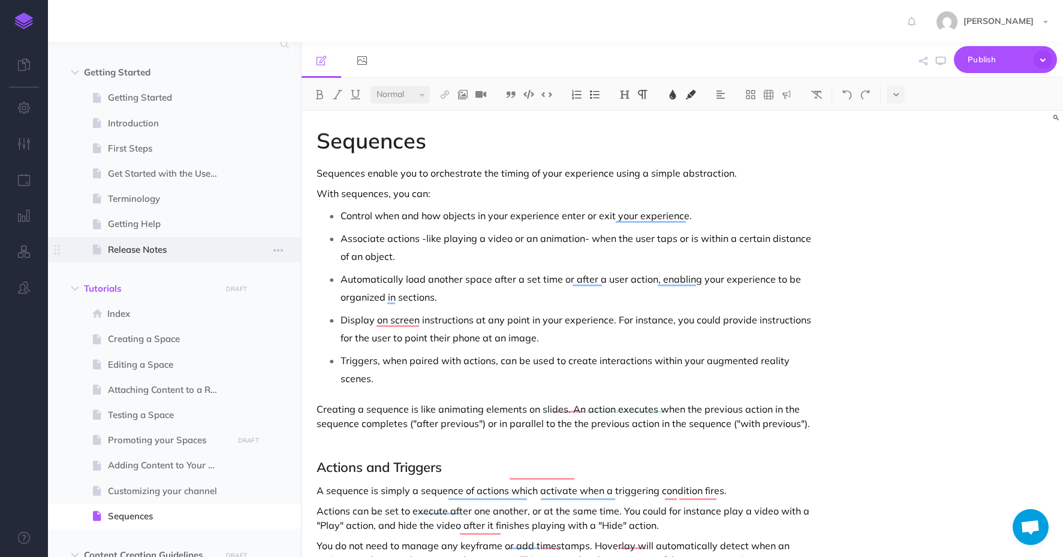
scroll to position [0, 0]
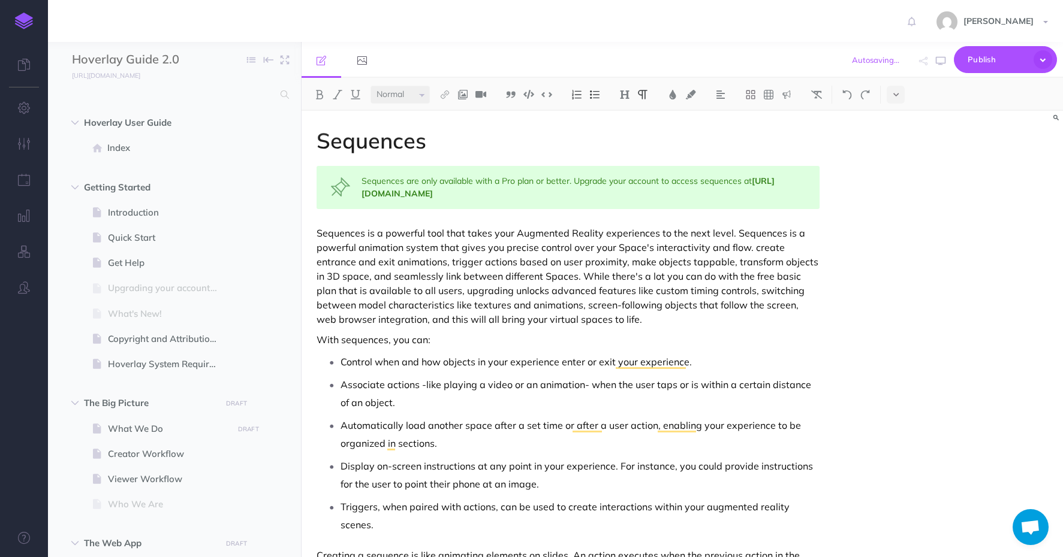
select select "null"
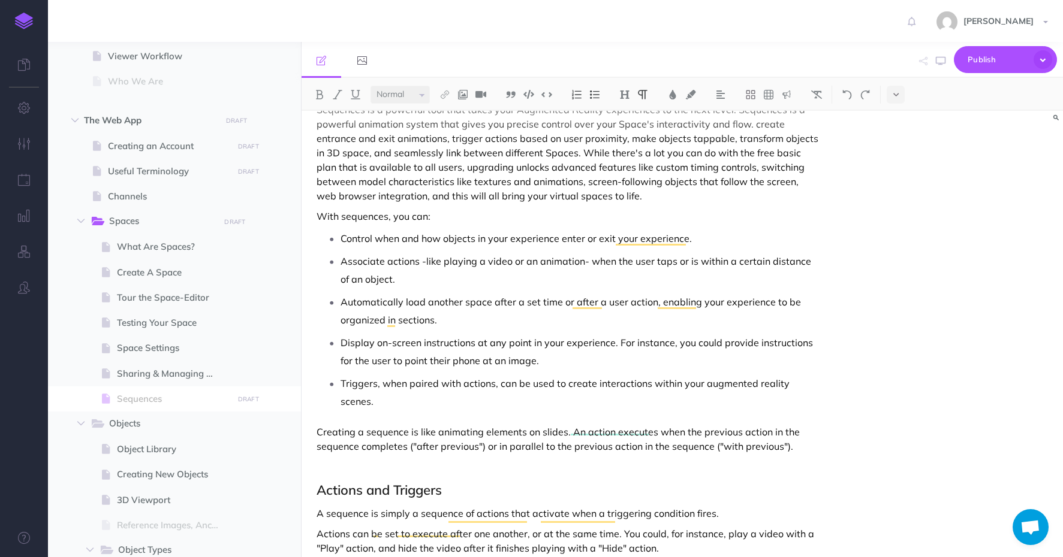
click at [644, 206] on div "Sequences Sequences are only available with a Pro plan or better. Upgrade your …" at bounding box center [567, 497] width 533 height 1020
click at [644, 197] on p "Sequences is a powerful tool that takes your Augmented Reality experiences to t…" at bounding box center [567, 152] width 503 height 101
click at [430, 286] on p "Associate actions -like playing a video or an animation- when the user taps or …" at bounding box center [579, 270] width 479 height 36
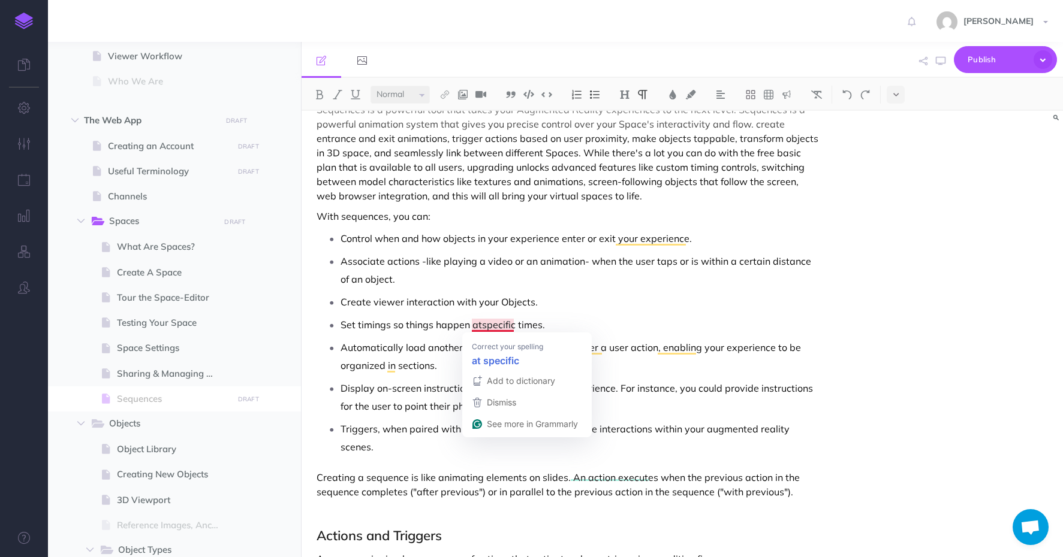
click at [480, 328] on p "Set timings so things happen atspecific times." at bounding box center [579, 325] width 479 height 18
click at [557, 319] on p "Set timings so things happen at specific times." at bounding box center [579, 325] width 479 height 18
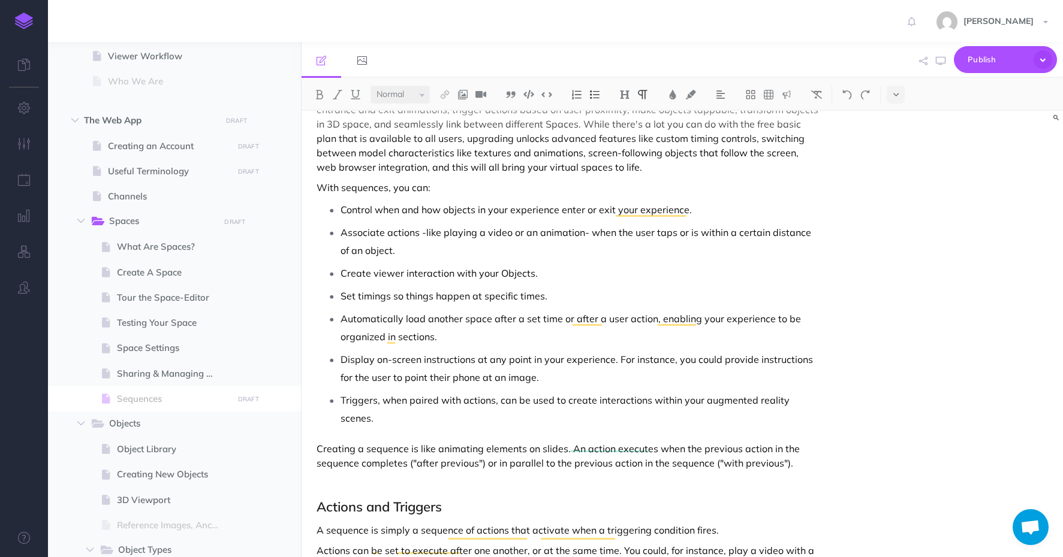
scroll to position [282, 0]
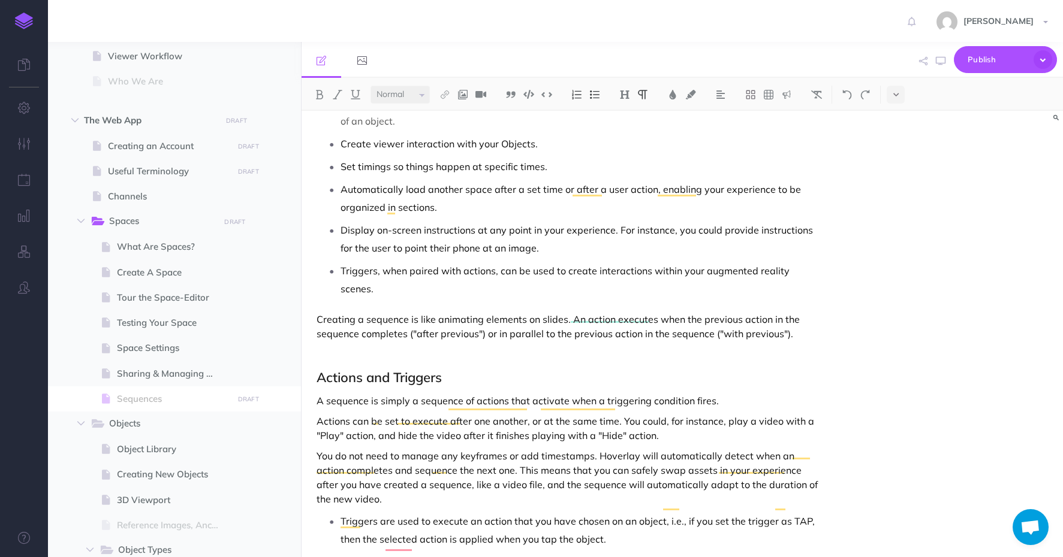
click at [489, 347] on p "To enrich screen reader interactions, please activate Accessibility in Grammarl…" at bounding box center [567, 354] width 503 height 14
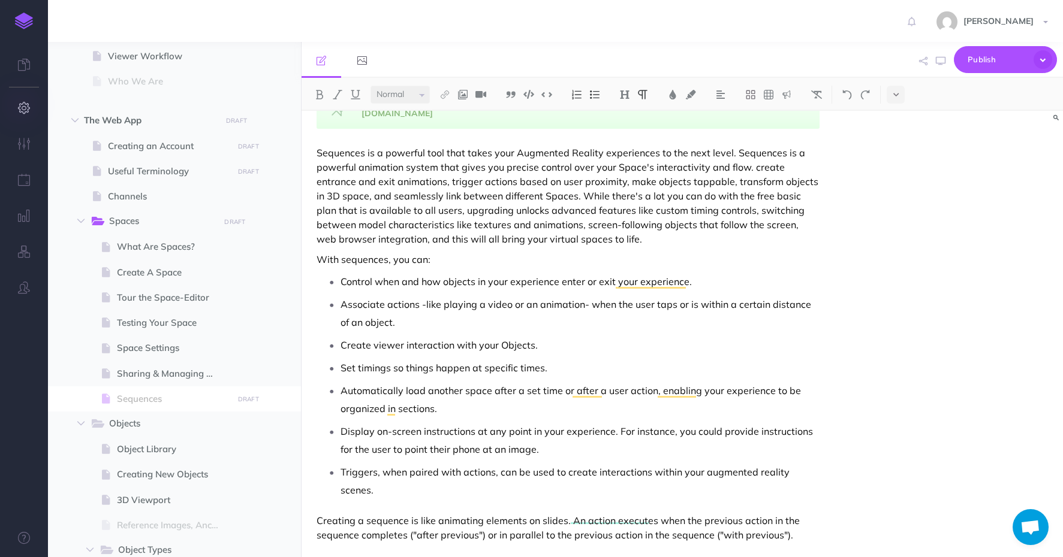
scroll to position [0, 0]
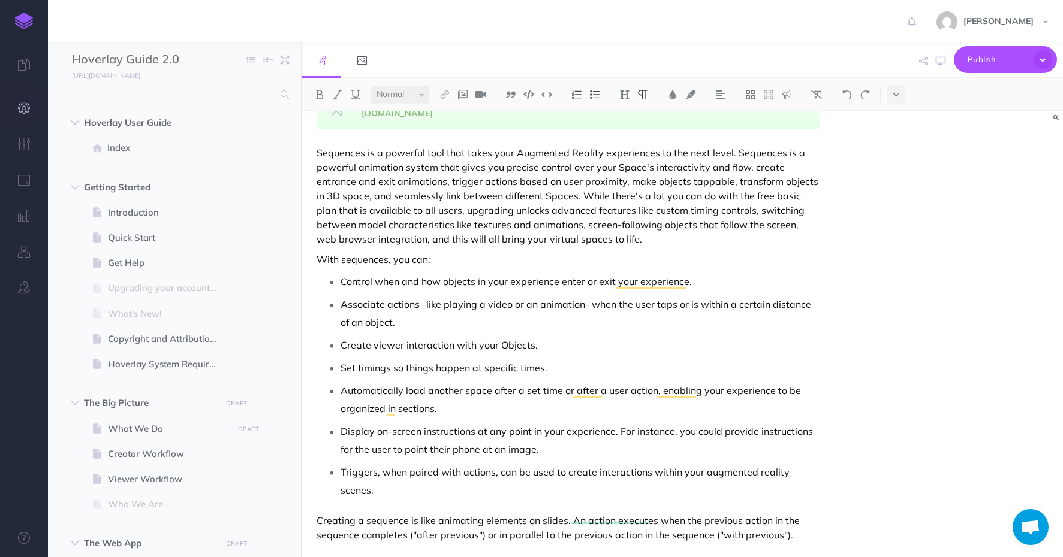
click at [30, 105] on icon "button" at bounding box center [24, 108] width 13 height 12
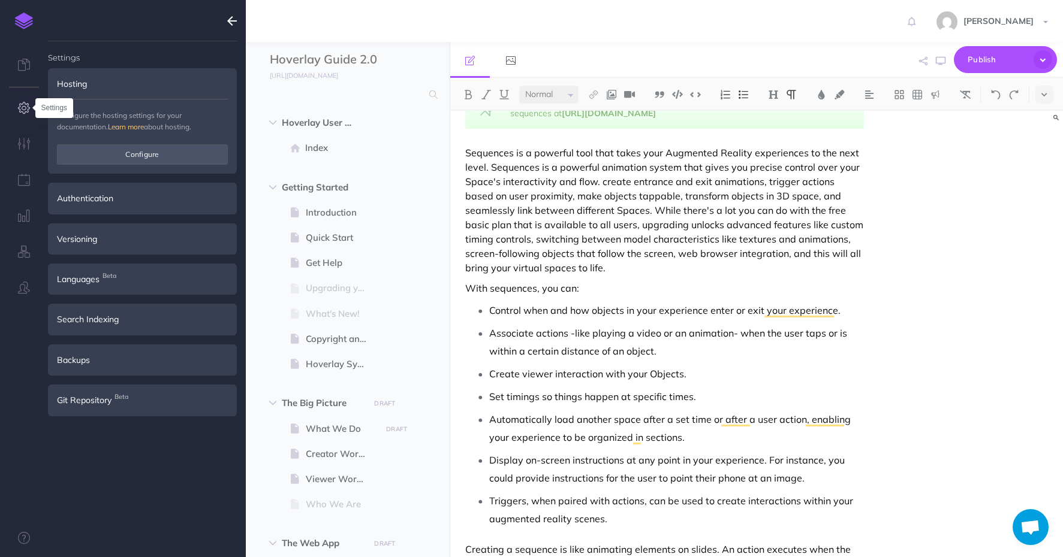
click at [26, 107] on icon "button" at bounding box center [24, 108] width 13 height 12
click at [23, 68] on icon at bounding box center [24, 65] width 12 height 12
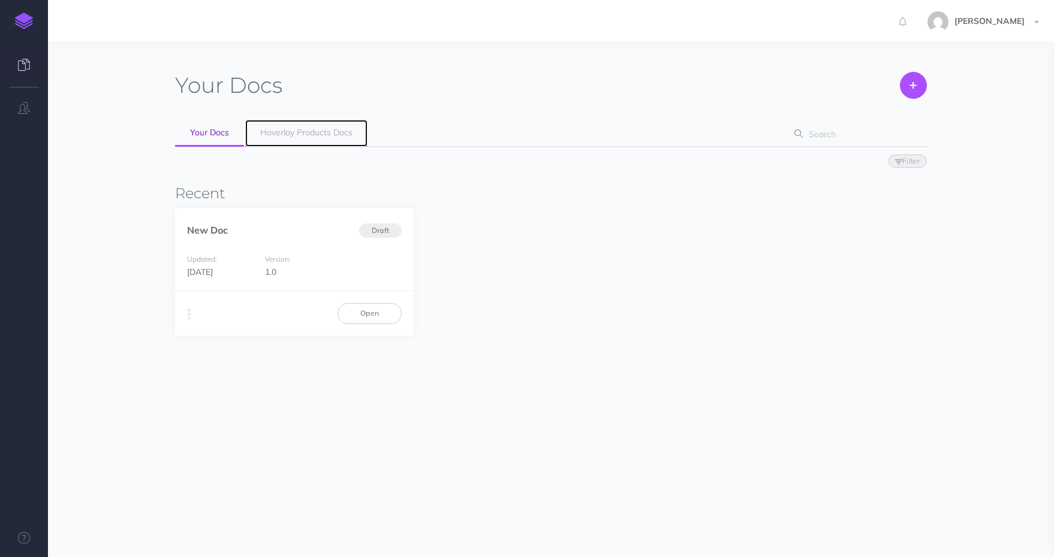
click at [274, 145] on link "Hoverlay Products Docs" at bounding box center [306, 133] width 122 height 27
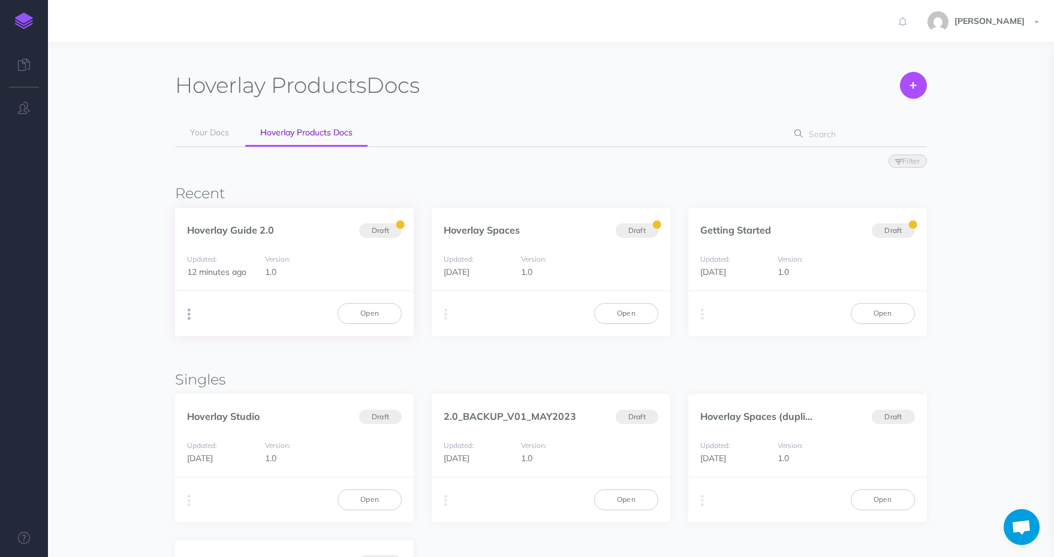
click at [186, 316] on button "button" at bounding box center [188, 315] width 11 height 18
click at [382, 360] on button "PDF Beta" at bounding box center [400, 359] width 150 height 21
click at [368, 311] on link "Open" at bounding box center [369, 313] width 64 height 20
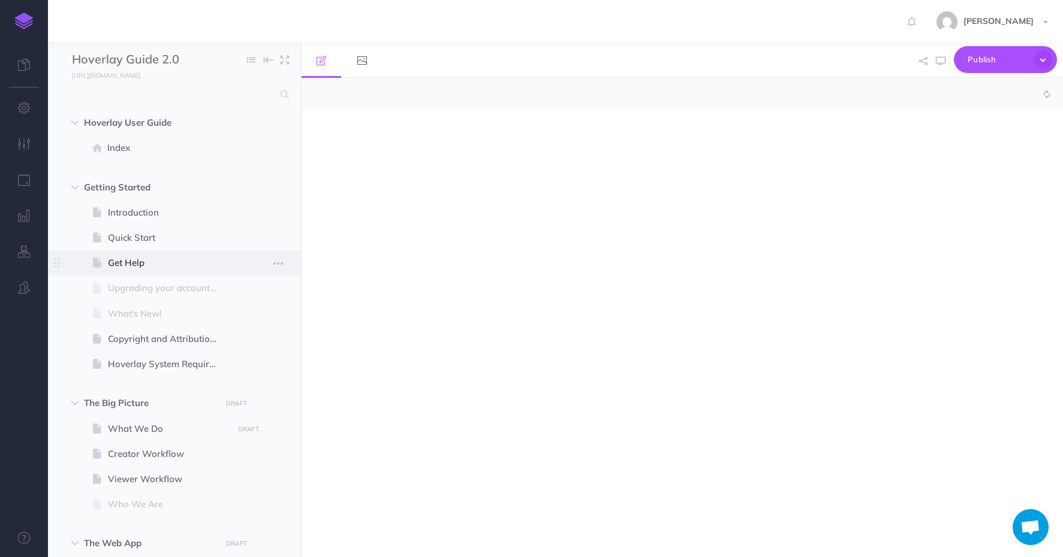
select select "null"
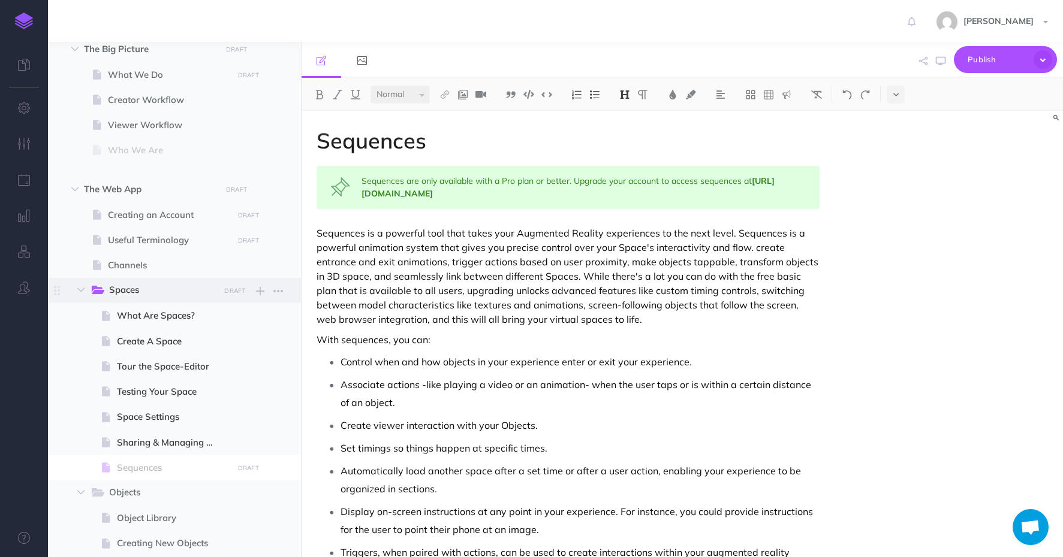
scroll to position [354, 0]
click at [134, 459] on span at bounding box center [174, 468] width 253 height 25
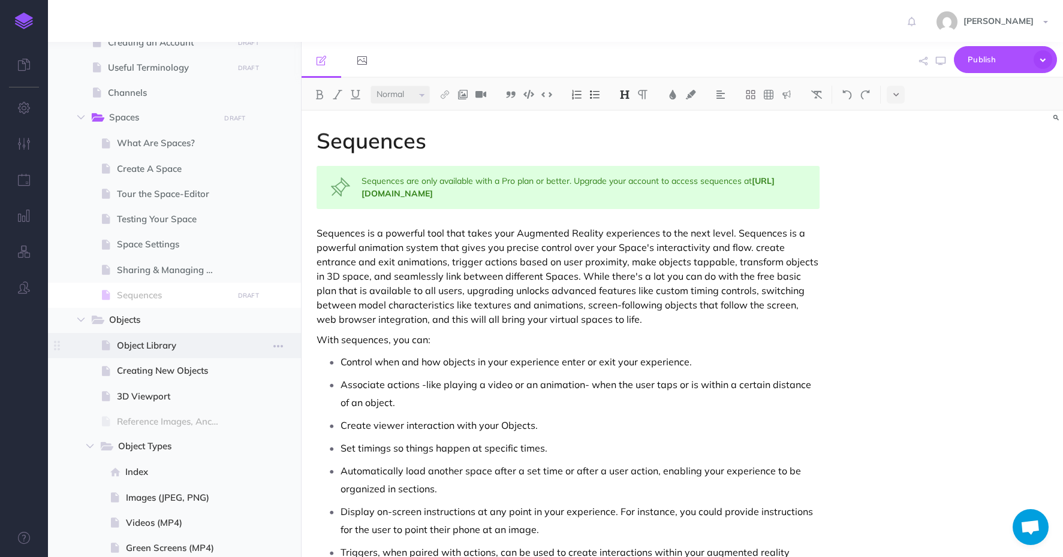
scroll to position [493, 0]
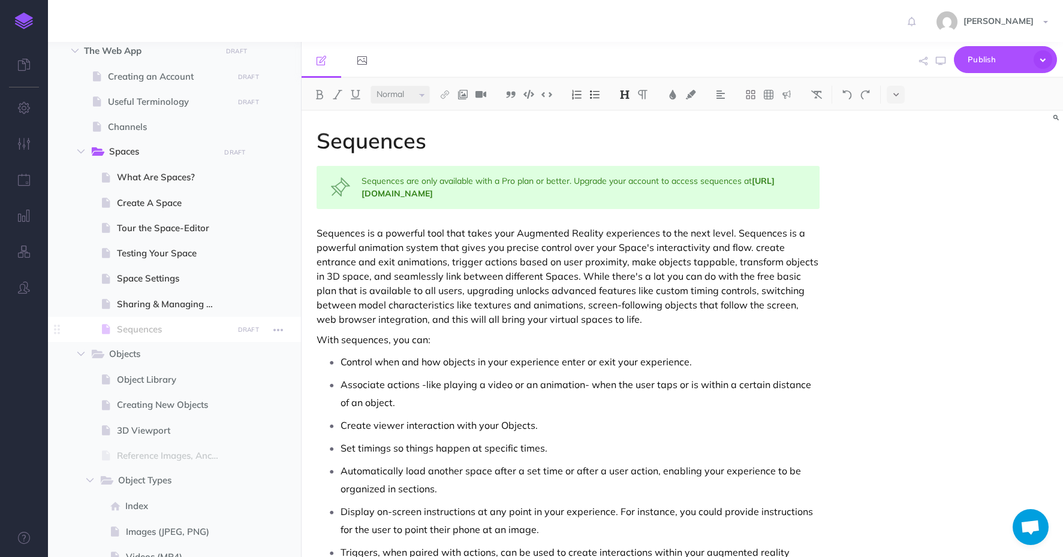
click at [131, 328] on span "Sequences" at bounding box center [173, 329] width 112 height 14
click at [467, 244] on p "Sequences is a powerful tool that takes your Augmented Reality experiences to t…" at bounding box center [567, 276] width 503 height 101
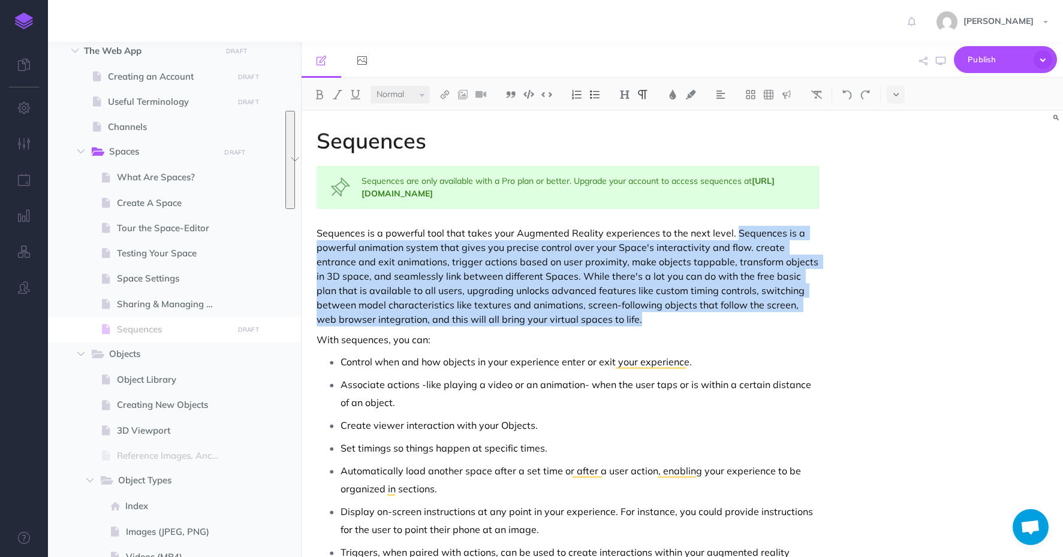
drag, startPoint x: 731, startPoint y: 233, endPoint x: 716, endPoint y: 318, distance: 86.4
click at [716, 318] on p "Sequences is a powerful tool that takes your Augmented Reality experiences to t…" at bounding box center [567, 276] width 503 height 101
copy p "Sequences is a powerful animation system that gives you precise control over yo…"
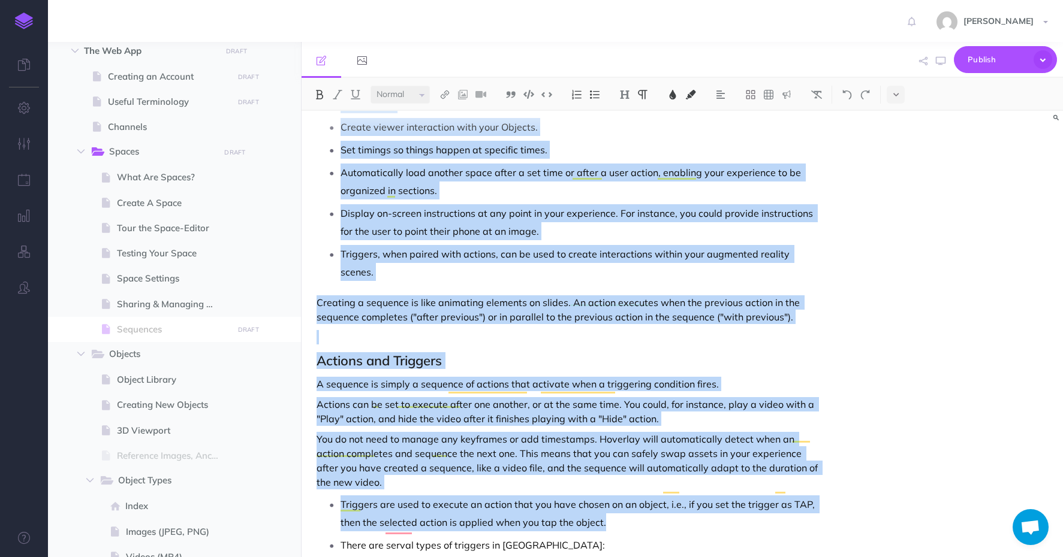
scroll to position [0, 0]
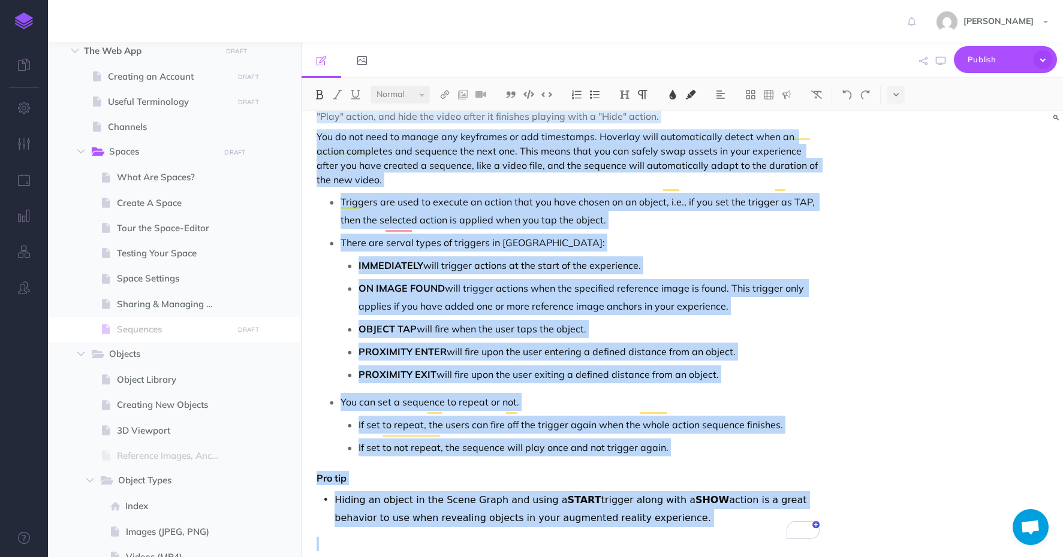
drag, startPoint x: 318, startPoint y: 222, endPoint x: 475, endPoint y: 559, distance: 372.1
click at [475, 557] on html "Toggle Navigation [PERSON_NAME] Settings Account Settings Teams Create Team Hov…" at bounding box center [531, 278] width 1063 height 557
copy div "With sequences, you can: Control when and how objects in your experience enter …"
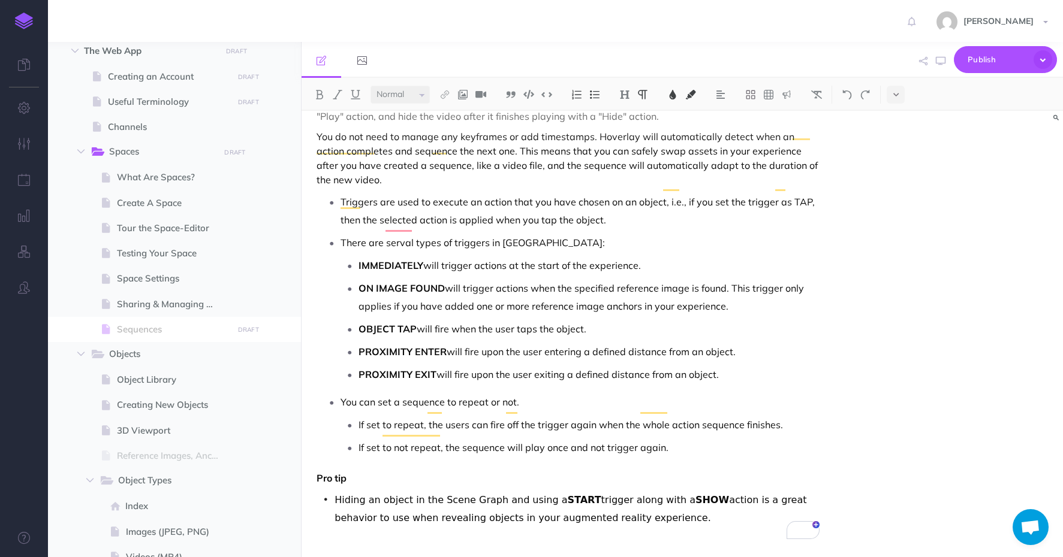
click at [704, 393] on p "You can set a sequence to repeat or not." at bounding box center [579, 402] width 479 height 18
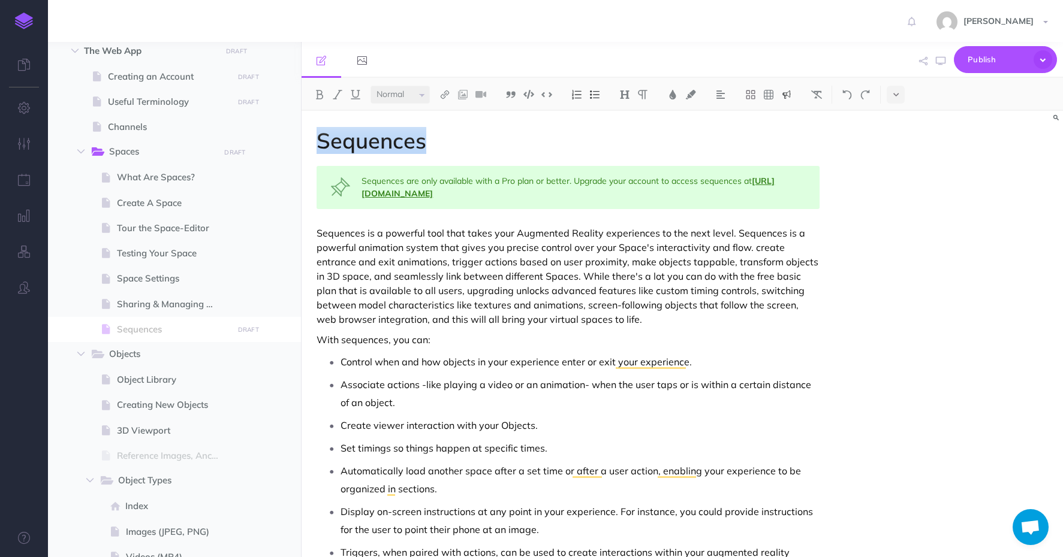
click at [429, 196] on link "[URL][DOMAIN_NAME]" at bounding box center [567, 187] width 413 height 23
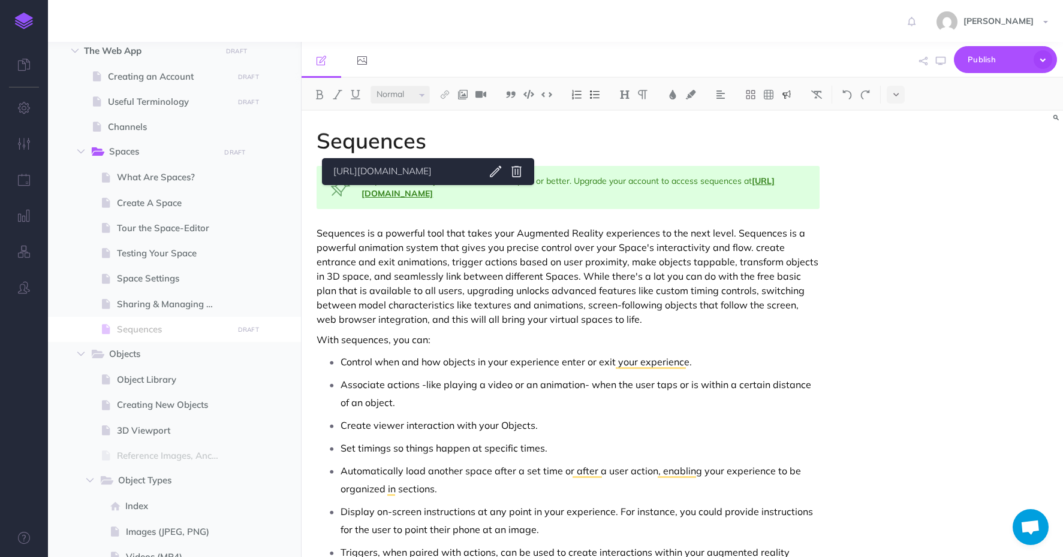
click at [429, 196] on link "[URL][DOMAIN_NAME]" at bounding box center [567, 187] width 413 height 23
click at [517, 195] on div "Sequences are only available with a Pro plan or better. Upgrade your account to…" at bounding box center [567, 187] width 503 height 43
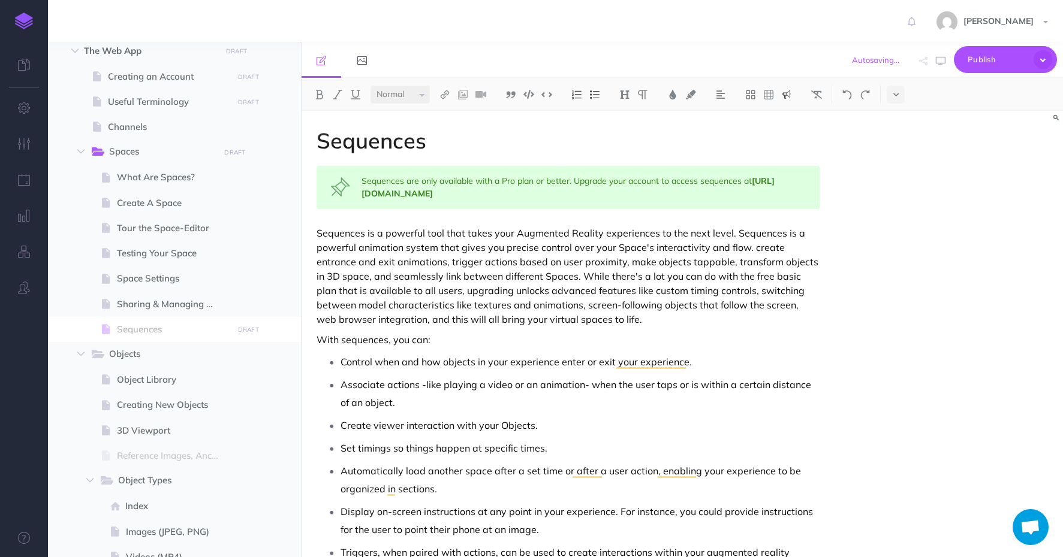
click at [517, 195] on div "Sequences are only available with a Pro plan or better. Upgrade your account to…" at bounding box center [567, 187] width 503 height 43
copy div "Sequences are only available with a Pro plan or better. Upgrade your account to…"
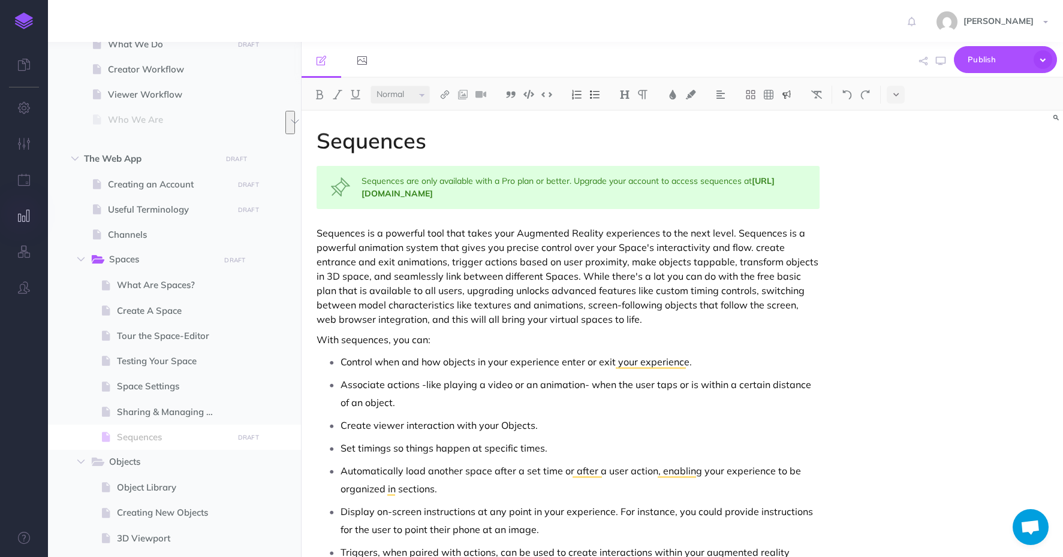
scroll to position [503, 0]
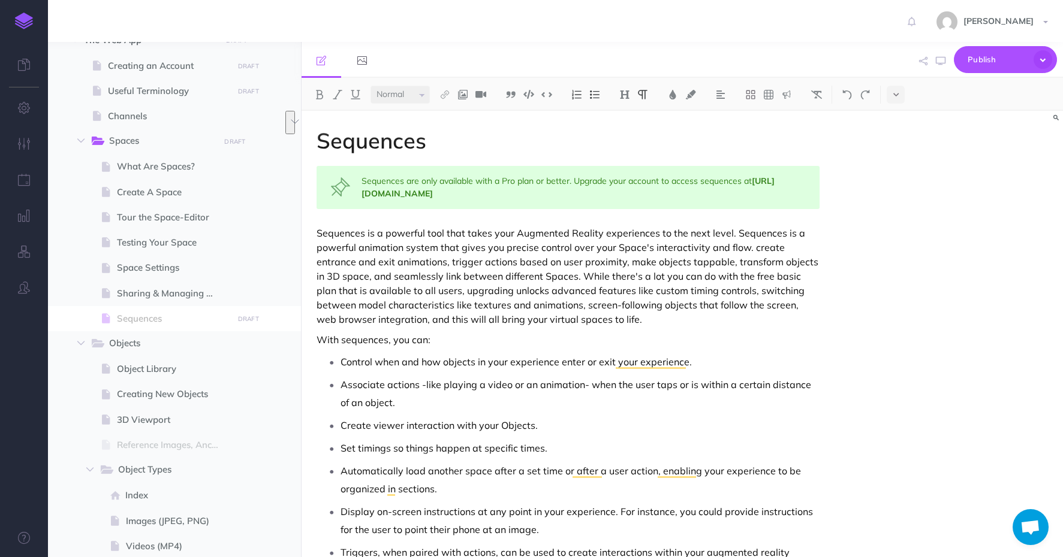
click at [416, 291] on p "Sequences is a powerful tool that takes your Augmented Reality experiences to t…" at bounding box center [567, 276] width 503 height 101
